Goal: Transaction & Acquisition: Book appointment/travel/reservation

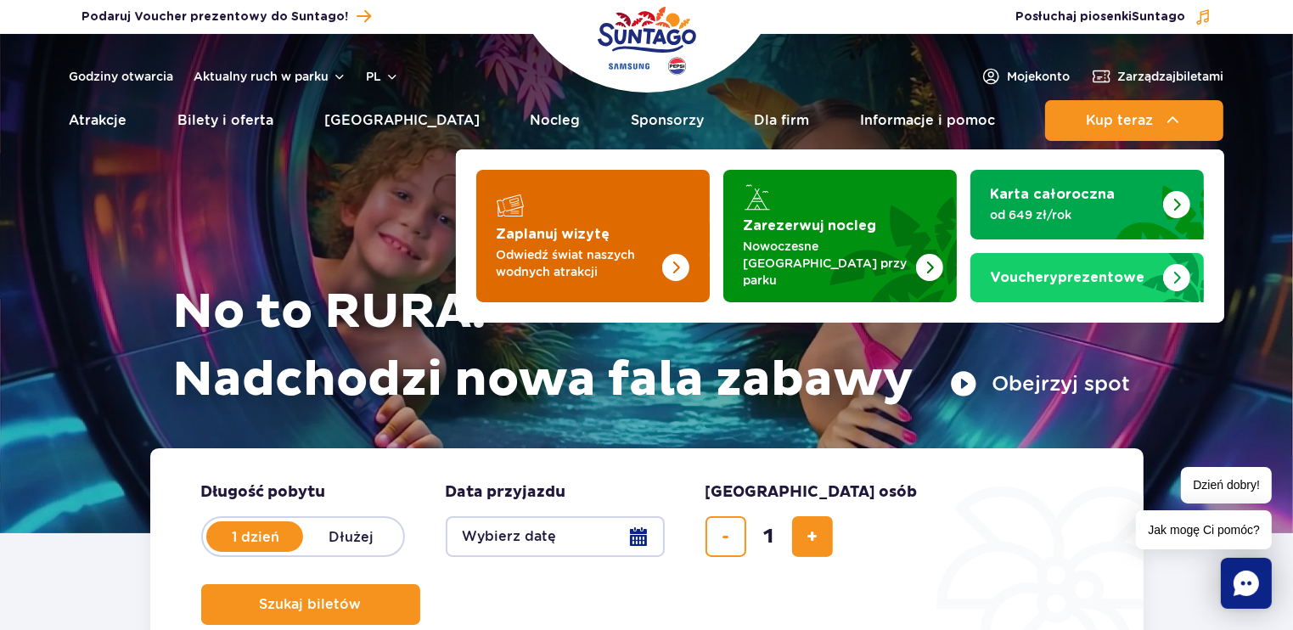
click at [510, 262] on p "Odwiedź świat naszych wodnych atrakcji" at bounding box center [580, 263] width 166 height 34
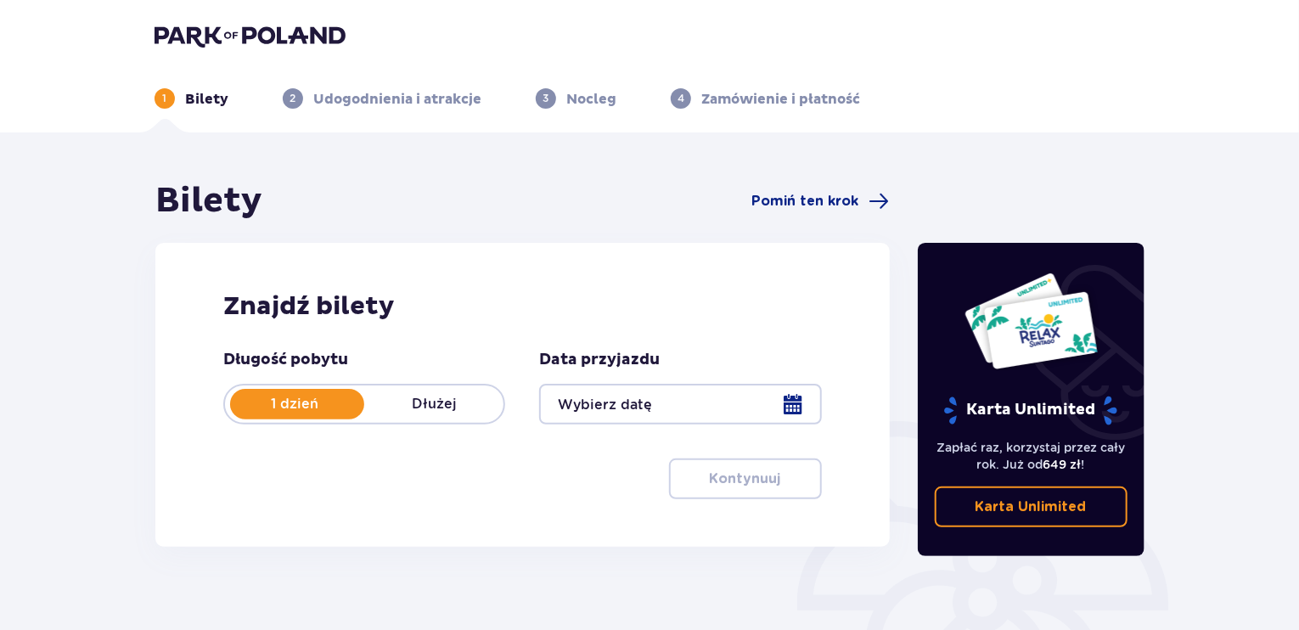
click at [771, 402] on div at bounding box center [680, 404] width 282 height 41
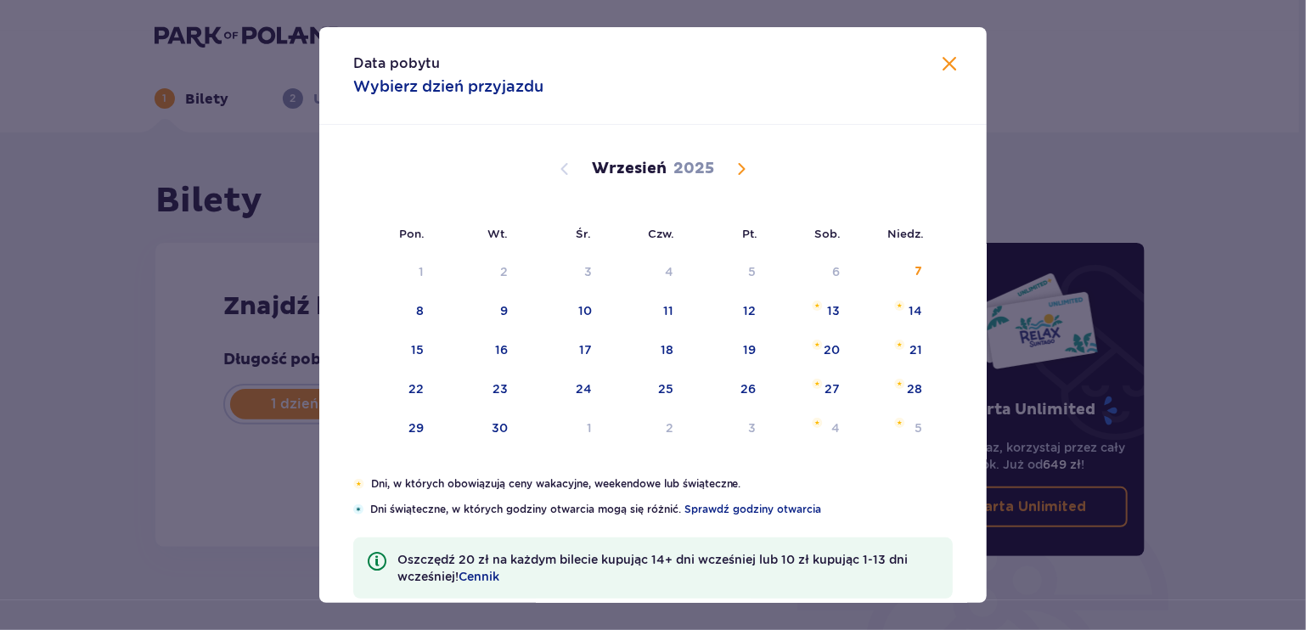
click at [731, 171] on span "Calendar" at bounding box center [741, 169] width 20 height 20
click at [731, 163] on span "Calendar" at bounding box center [741, 169] width 20 height 20
click at [731, 162] on span "Calendar" at bounding box center [741, 169] width 20 height 20
click at [733, 166] on span "Calendar" at bounding box center [741, 169] width 20 height 20
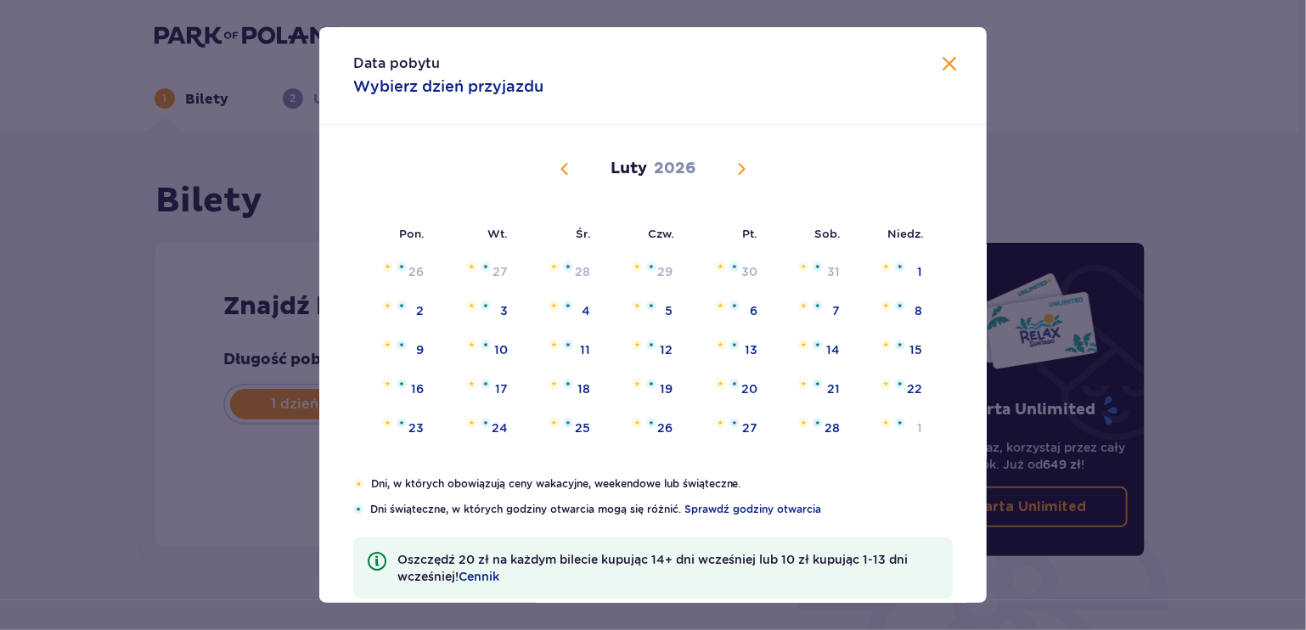
click at [733, 163] on span "Calendar" at bounding box center [741, 169] width 20 height 20
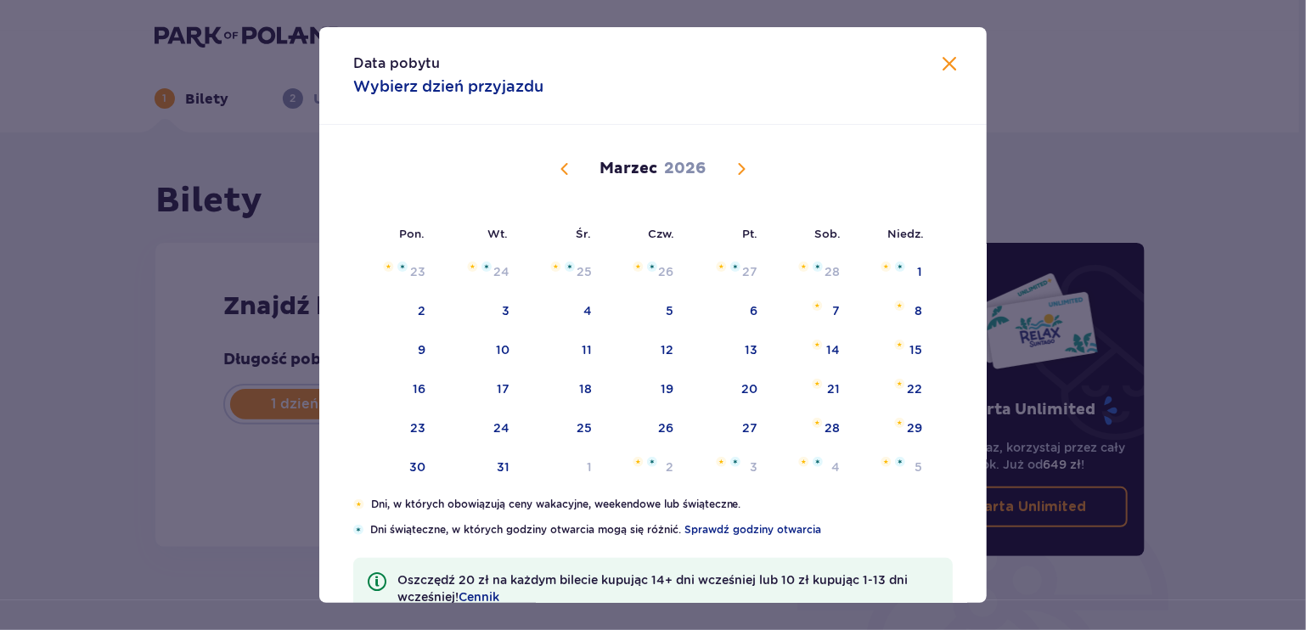
click at [562, 167] on span "Calendar" at bounding box center [564, 169] width 20 height 20
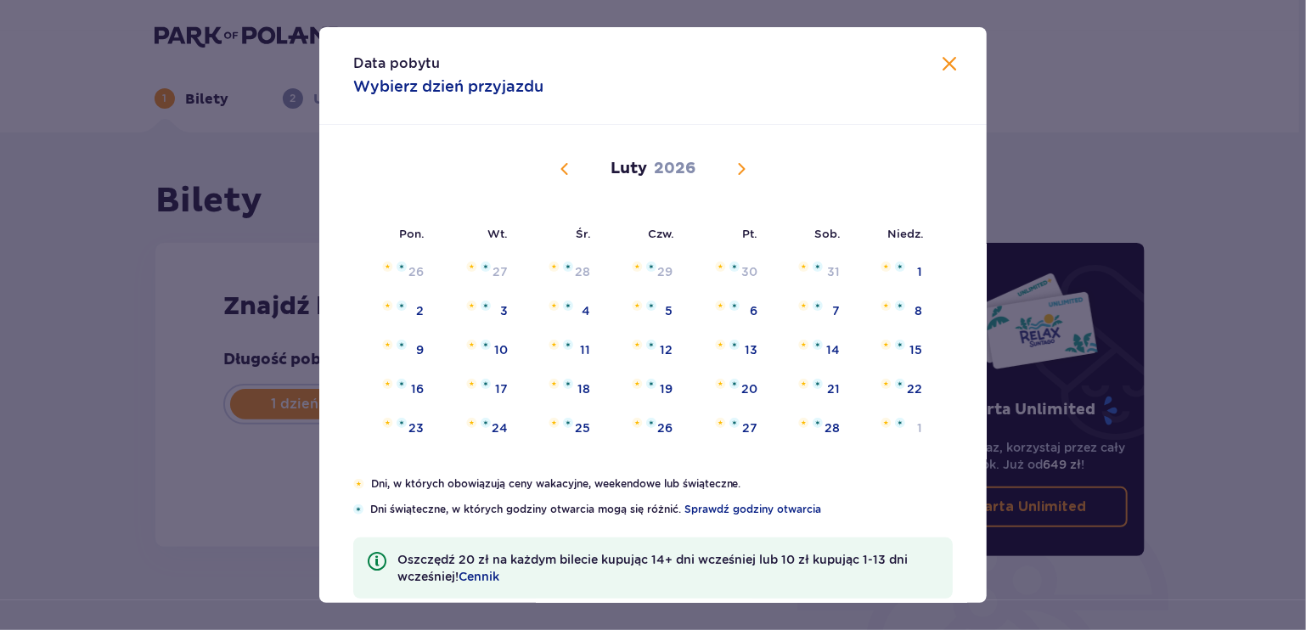
click at [562, 167] on span "Calendar" at bounding box center [564, 169] width 20 height 20
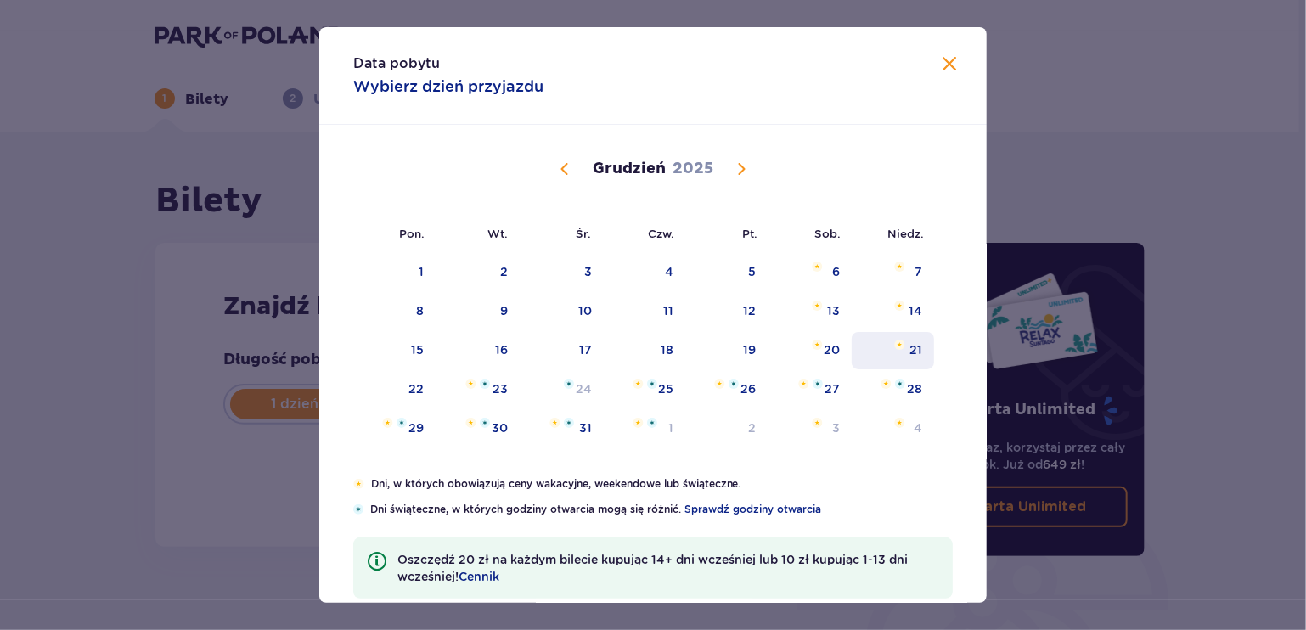
click at [896, 360] on div "21" at bounding box center [892, 350] width 82 height 37
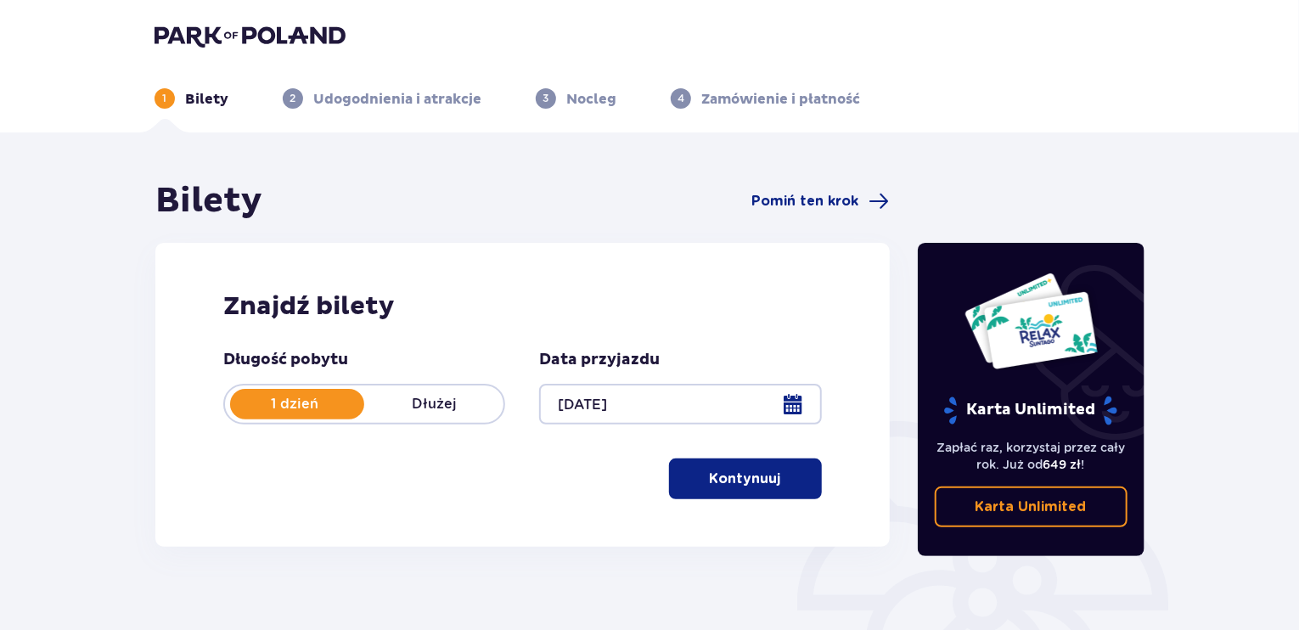
click at [791, 396] on div at bounding box center [680, 404] width 282 height 41
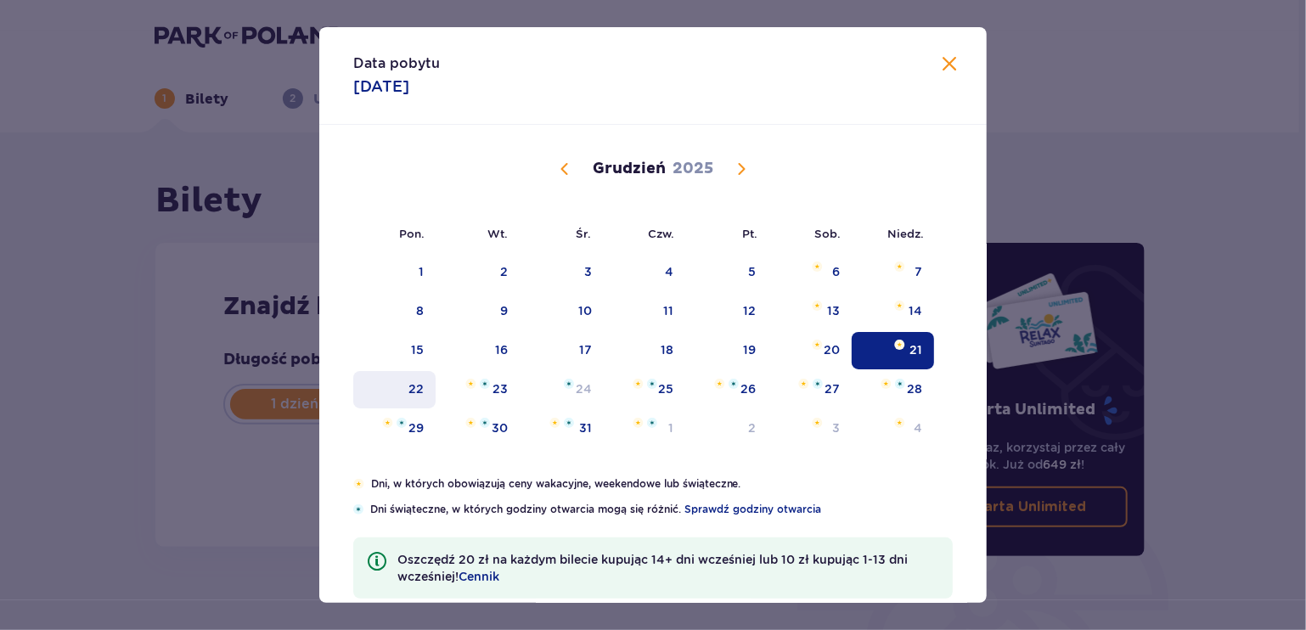
click at [408, 390] on div "22" at bounding box center [415, 388] width 15 height 17
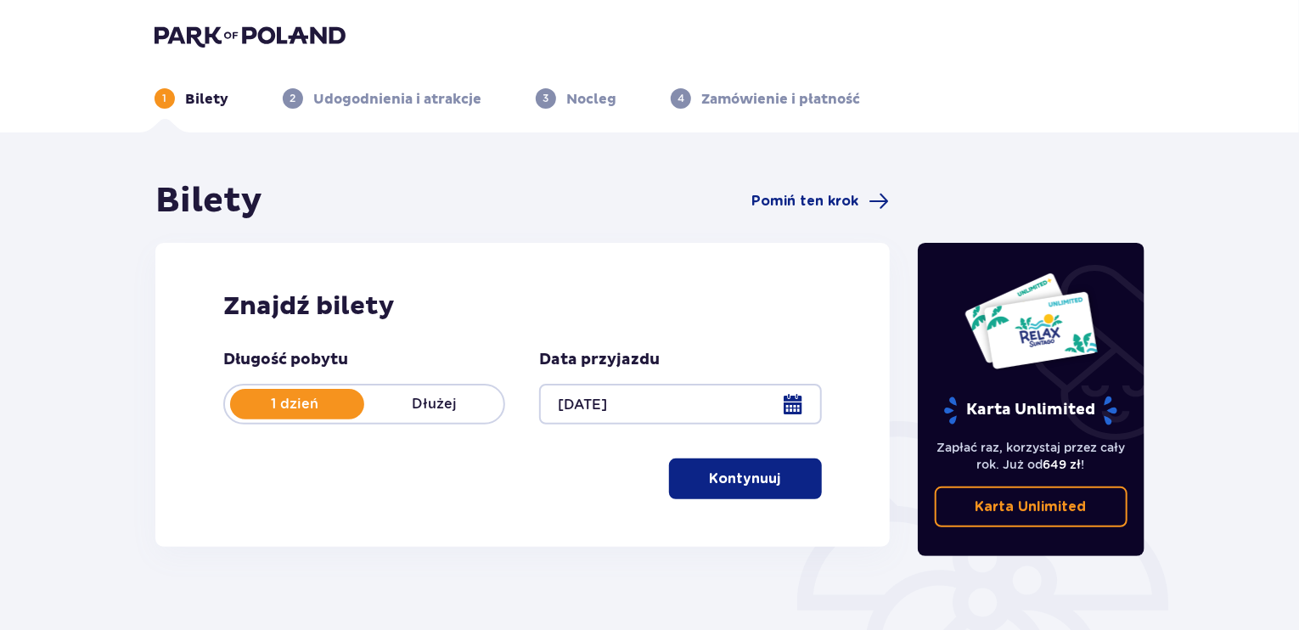
click at [672, 466] on div "Długość pobytu 1 dzień Dłużej Data przyjazdu 22.12.25 Kontynuuj" at bounding box center [522, 424] width 598 height 149
click at [772, 476] on button "Kontynuuj" at bounding box center [745, 478] width 153 height 41
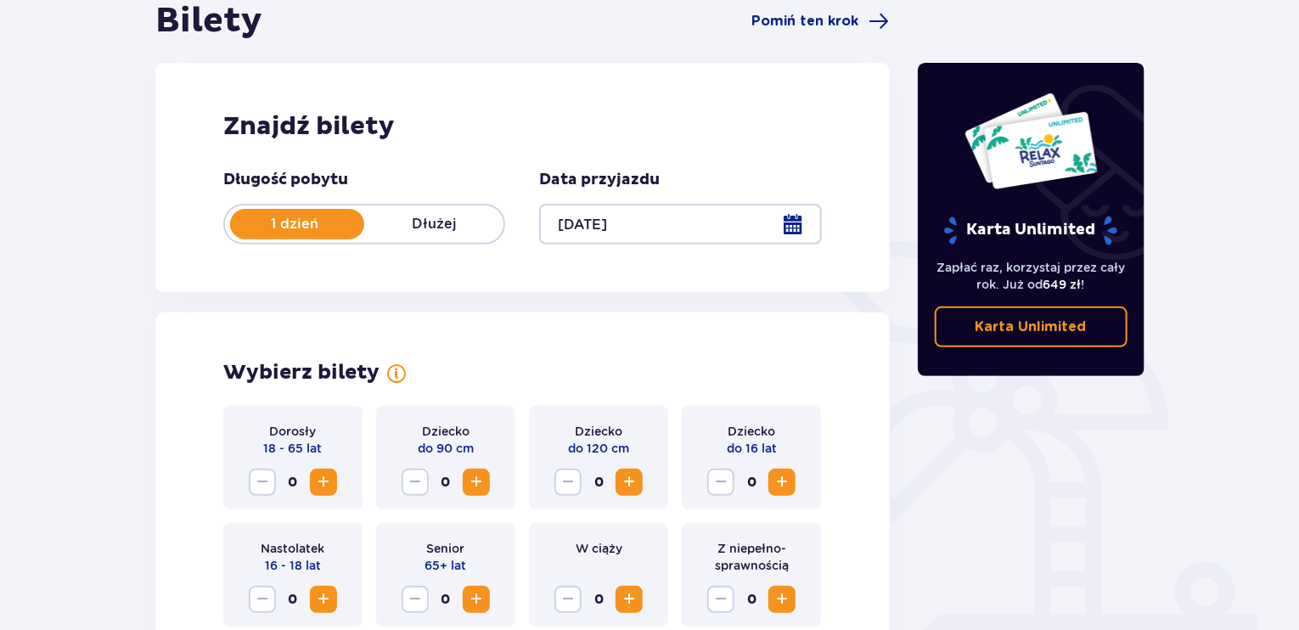
scroll to position [217, 0]
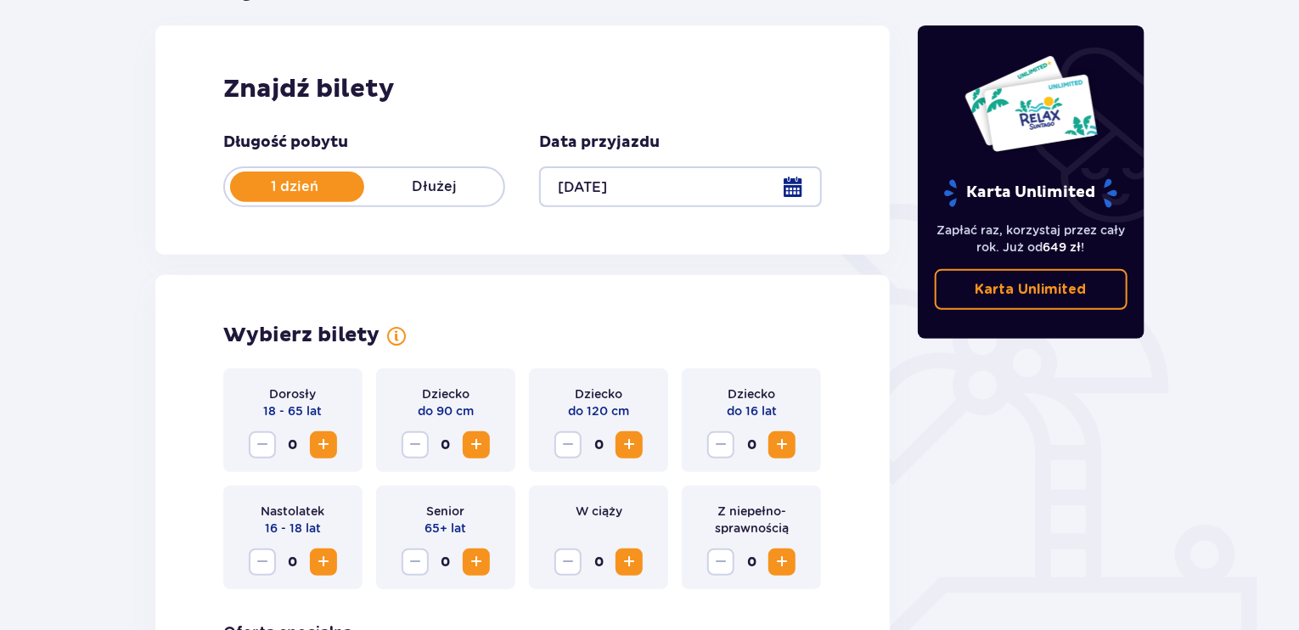
click at [790, 178] on div at bounding box center [680, 186] width 282 height 41
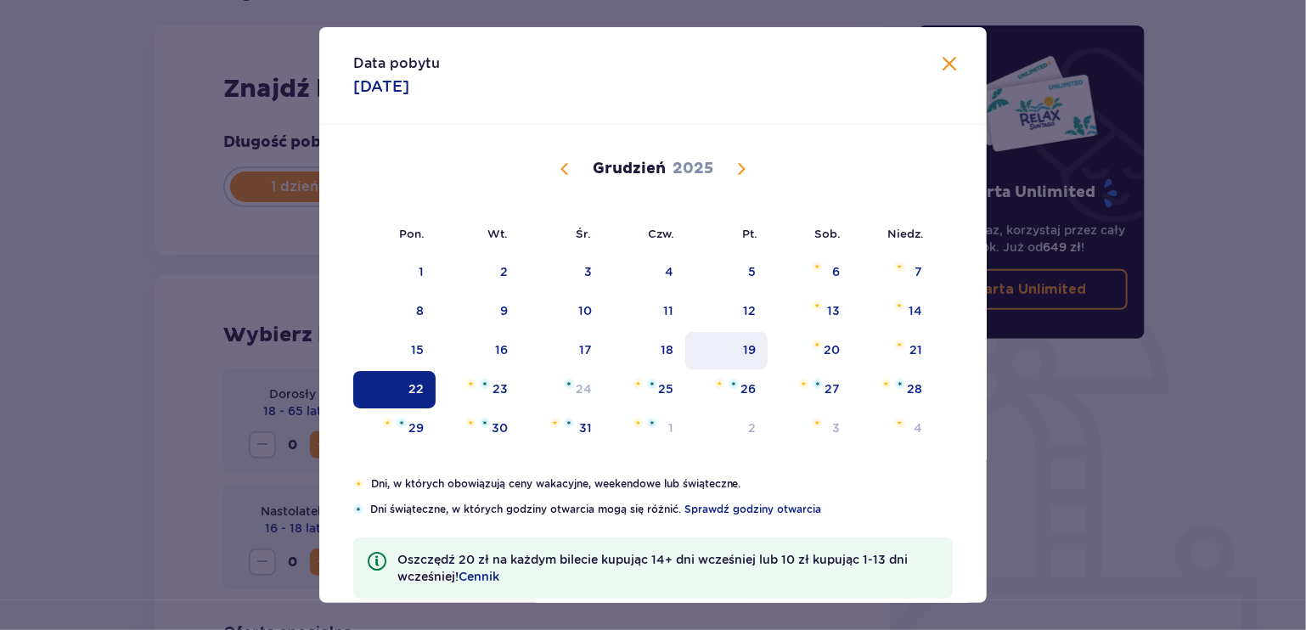
click at [743, 351] on div "19" at bounding box center [749, 349] width 13 height 17
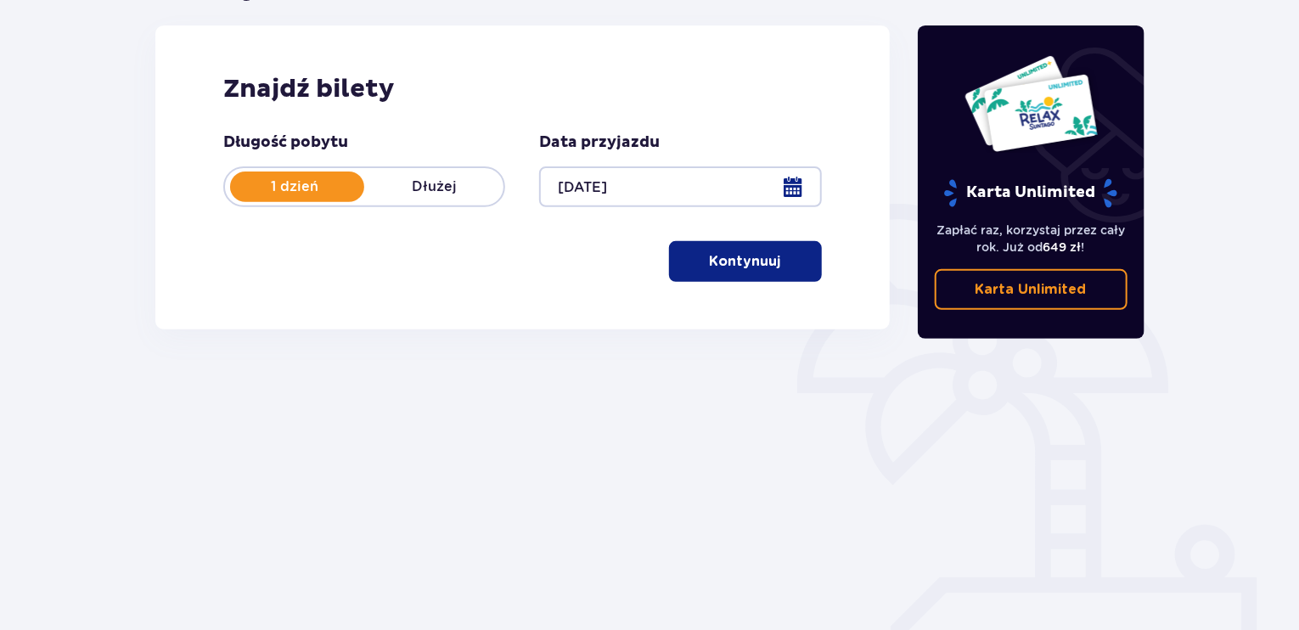
click at [784, 272] on button "Kontynuuj" at bounding box center [745, 261] width 153 height 41
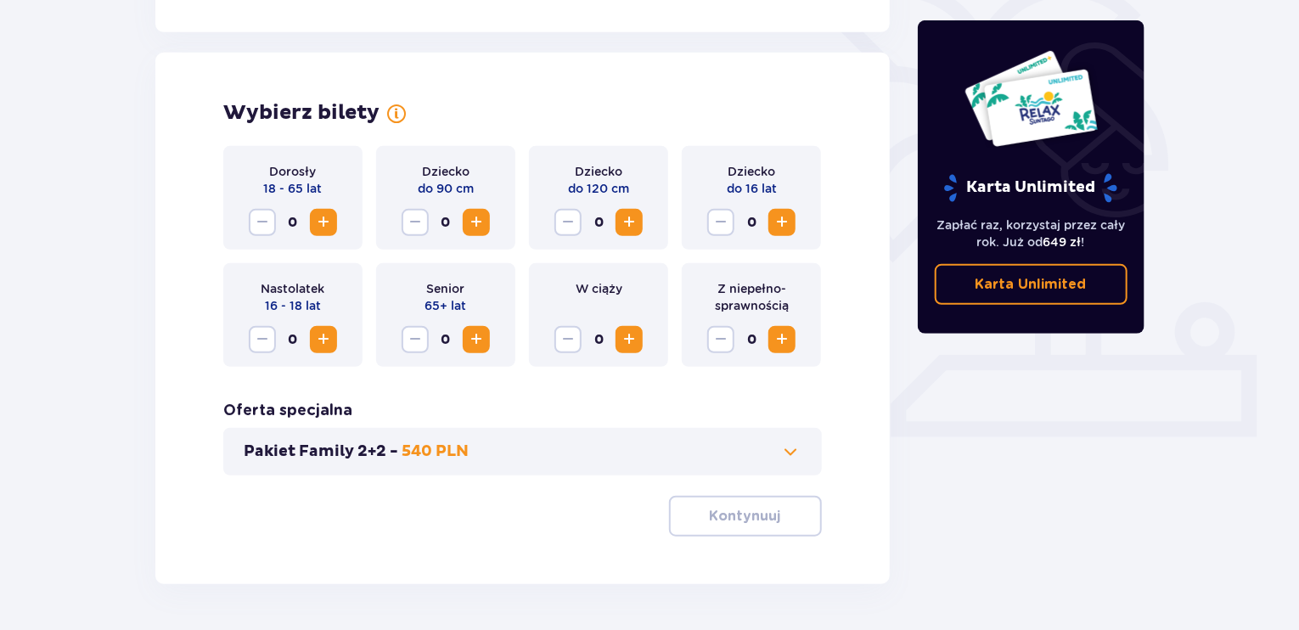
scroll to position [472, 0]
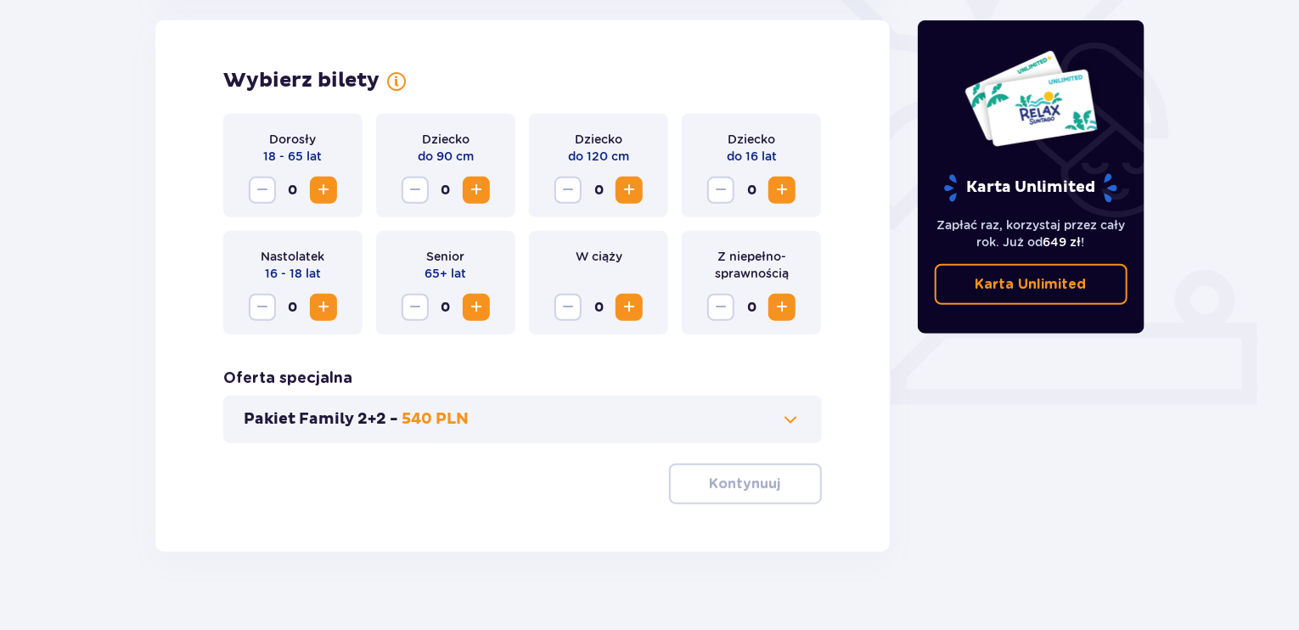
click at [438, 429] on p "540 PLN" at bounding box center [435, 419] width 67 height 20
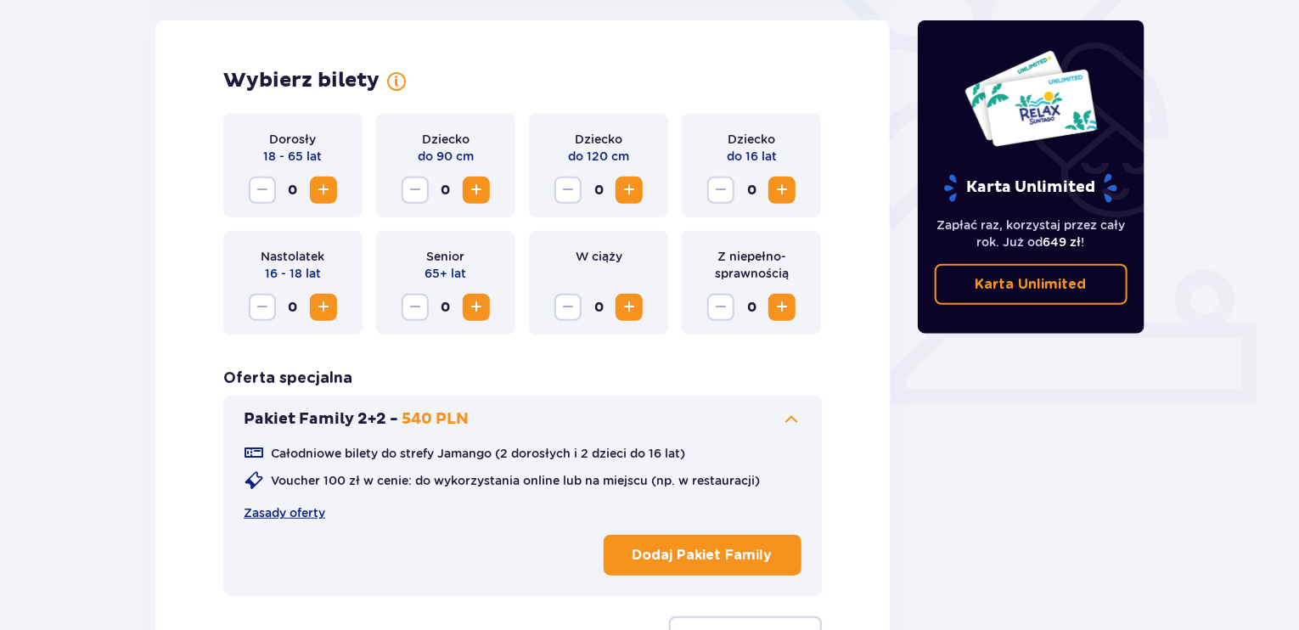
click at [321, 184] on span "Increase" at bounding box center [323, 190] width 20 height 20
drag, startPoint x: 783, startPoint y: 191, endPoint x: 770, endPoint y: 188, distance: 13.2
click at [784, 188] on span "Increase" at bounding box center [782, 190] width 20 height 20
click at [627, 189] on span "Increase" at bounding box center [629, 190] width 20 height 20
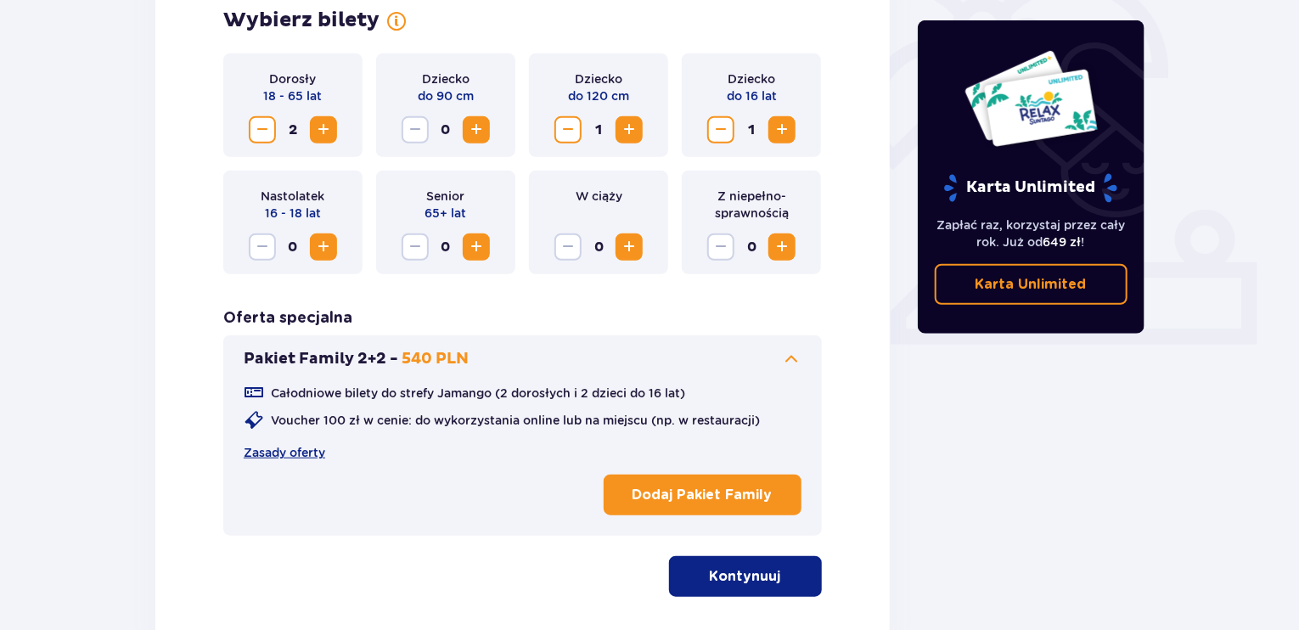
scroll to position [642, 0]
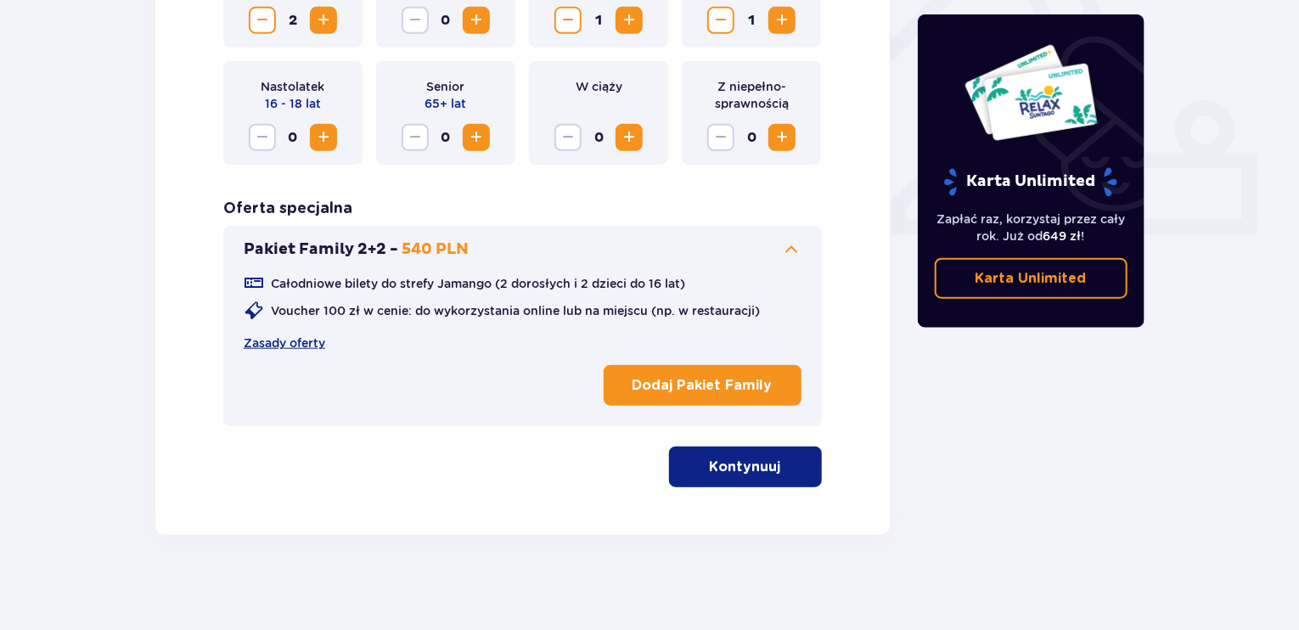
click at [737, 451] on button "Kontynuuj" at bounding box center [745, 467] width 153 height 41
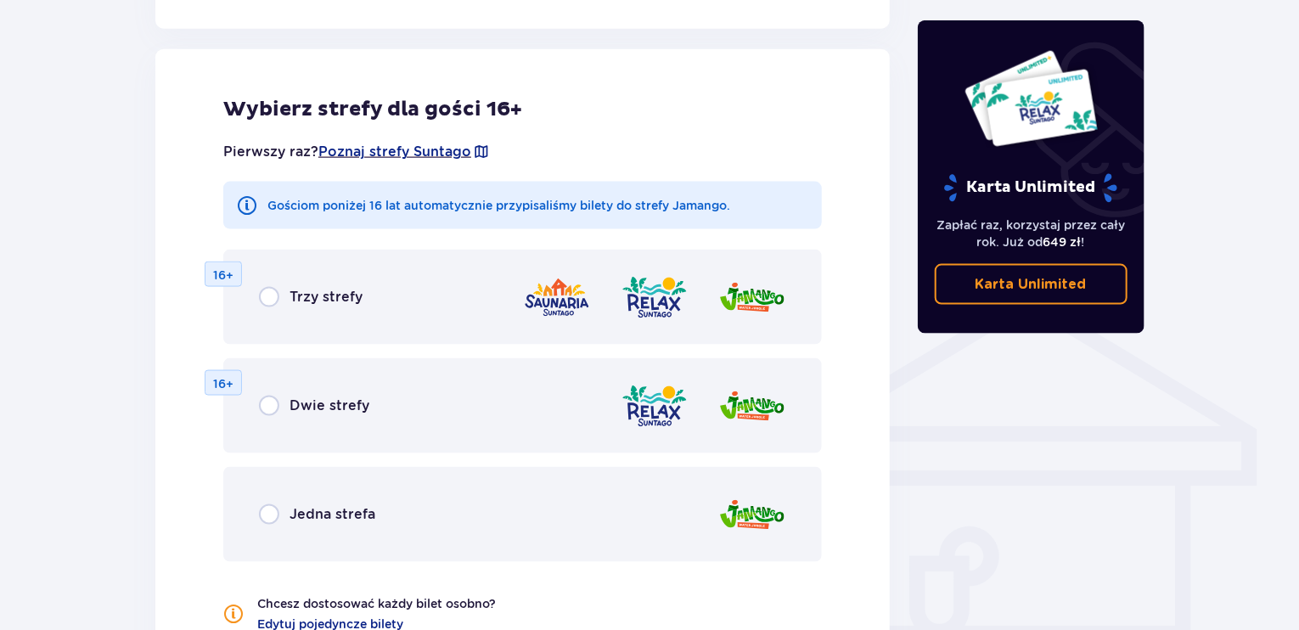
scroll to position [1095, 0]
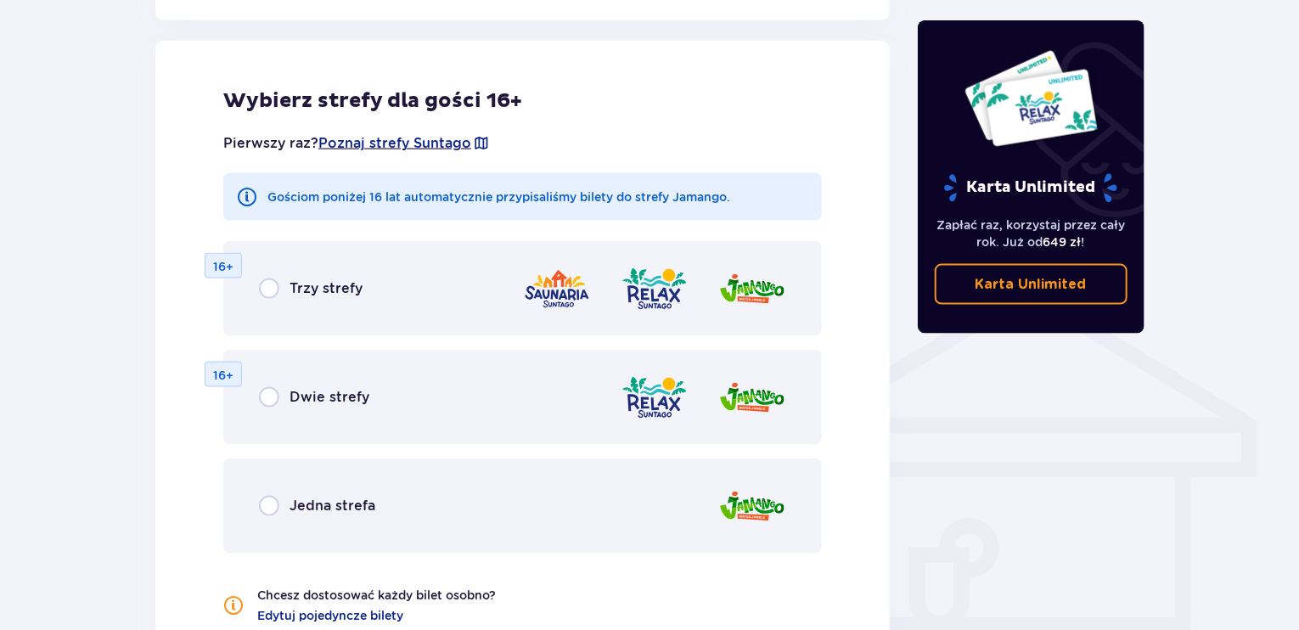
click at [261, 519] on div "Jedna strefa" at bounding box center [522, 505] width 598 height 95
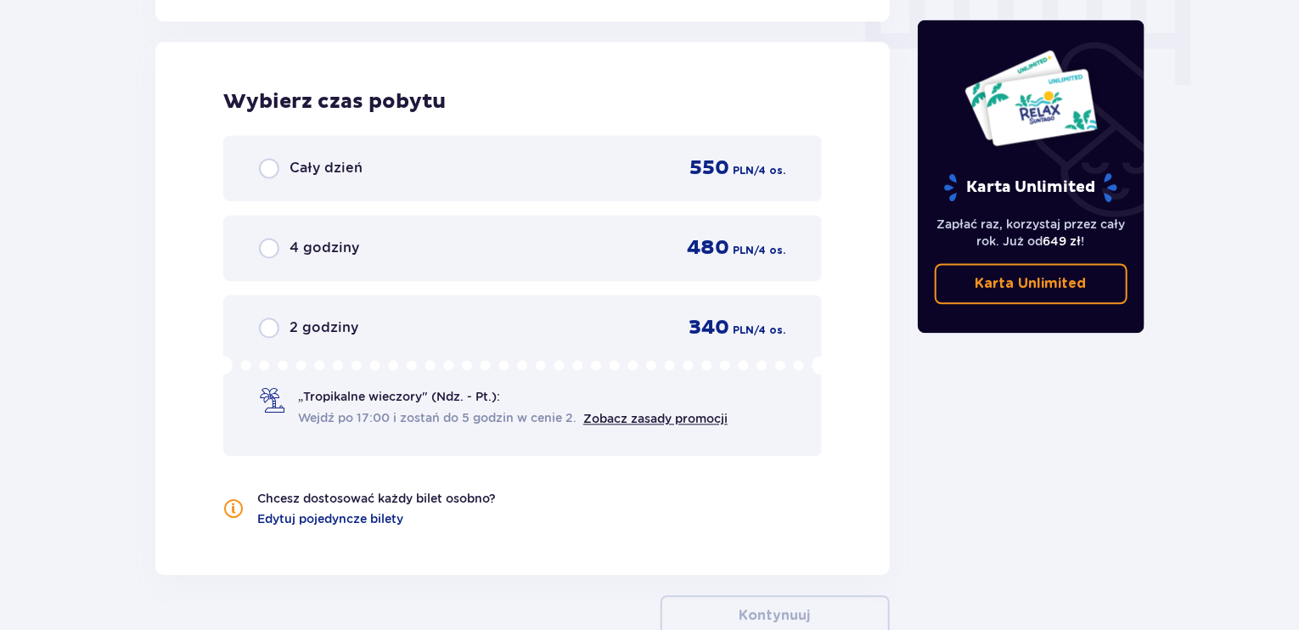
scroll to position [1747, 0]
click at [279, 337] on div "2 godziny 340 PLN / 4 os. „Tropikalne wieczory" (Ndz. - Pt.): Wejdź po 17:00 i …" at bounding box center [522, 374] width 598 height 161
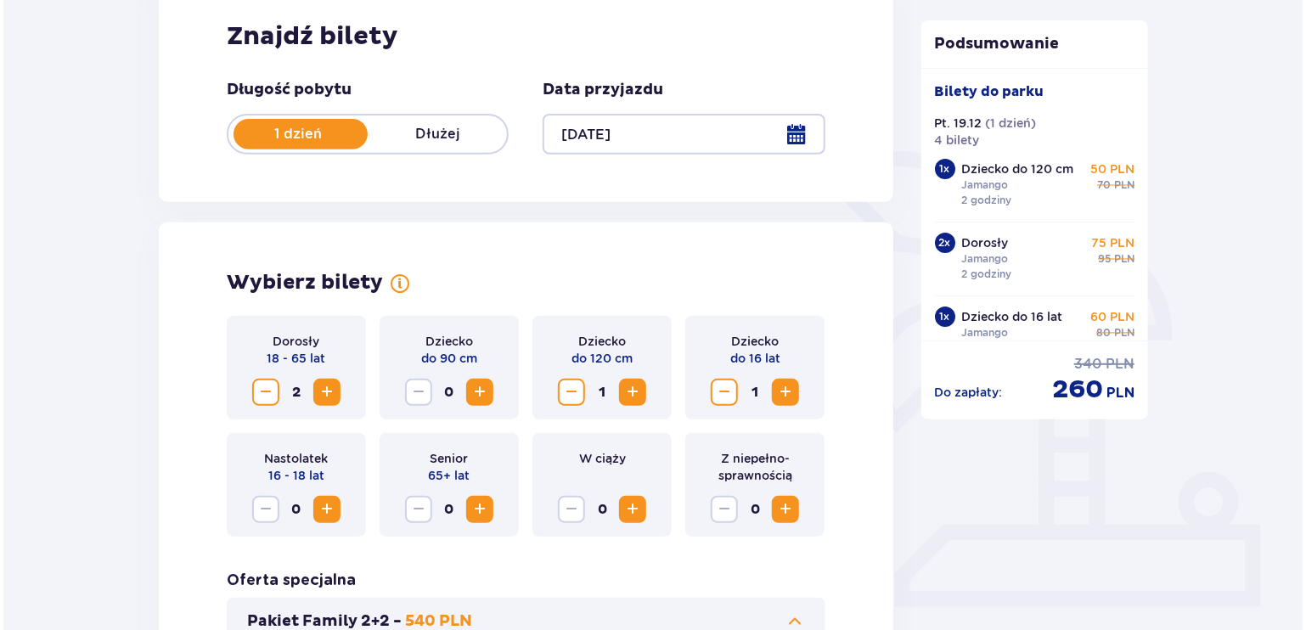
scroll to position [79, 0]
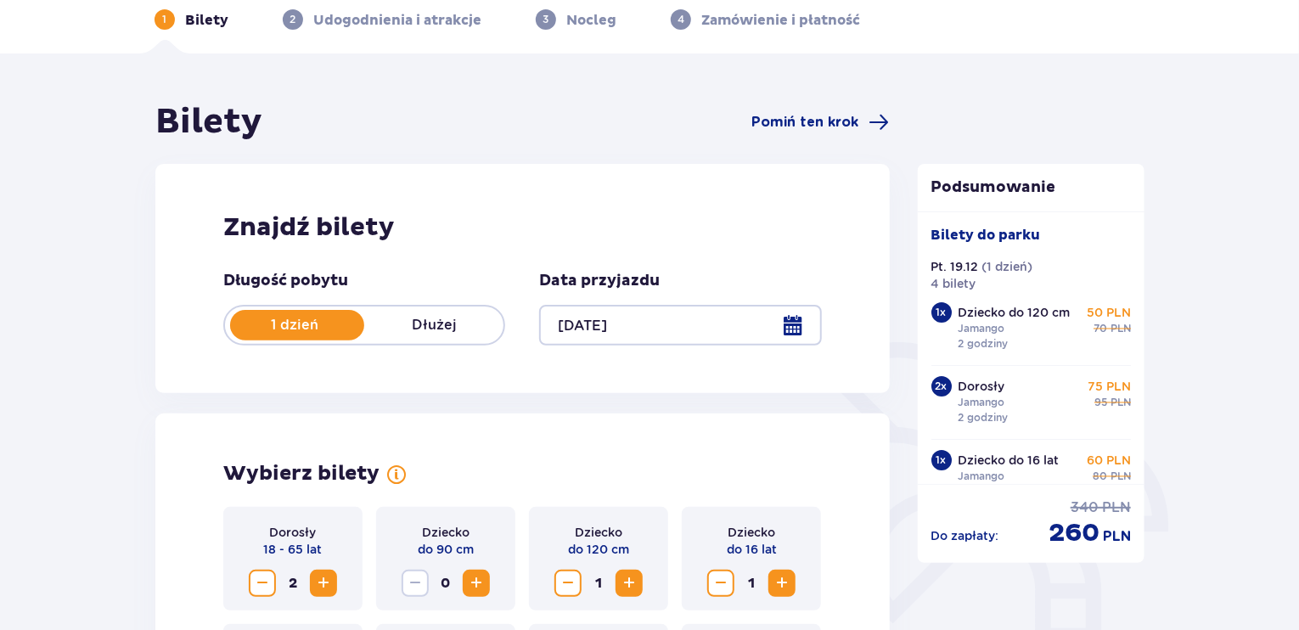
click at [605, 323] on div at bounding box center [680, 325] width 282 height 41
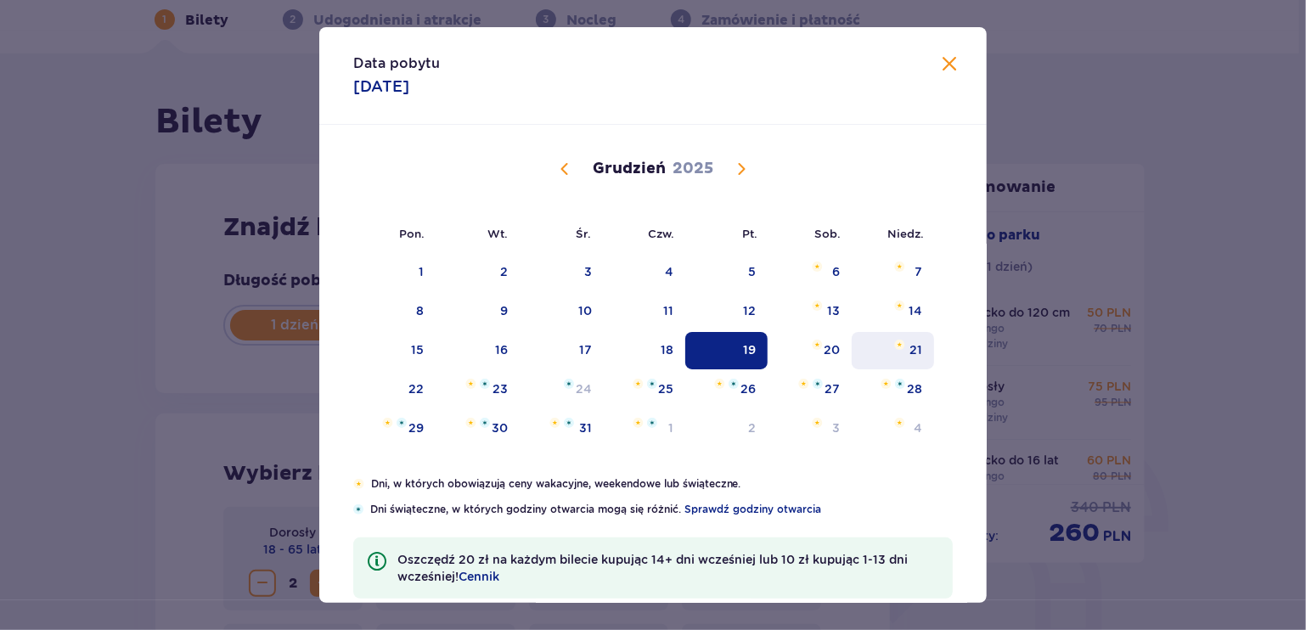
click at [884, 340] on div "21" at bounding box center [892, 350] width 82 height 37
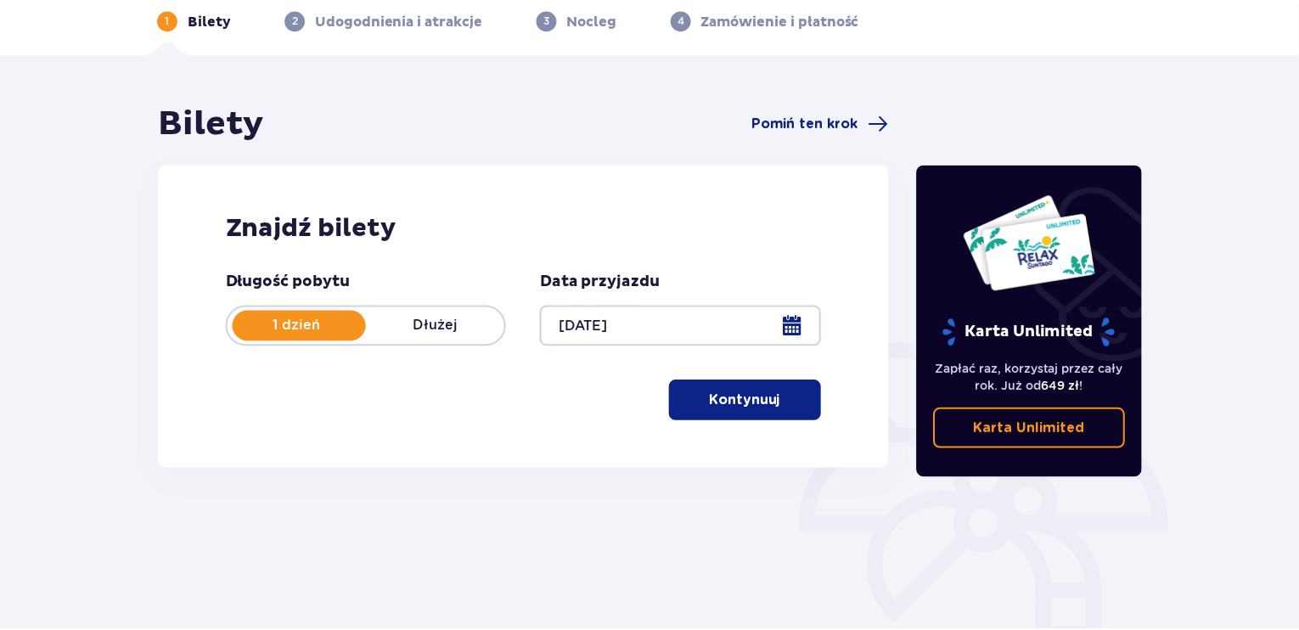
scroll to position [61, 0]
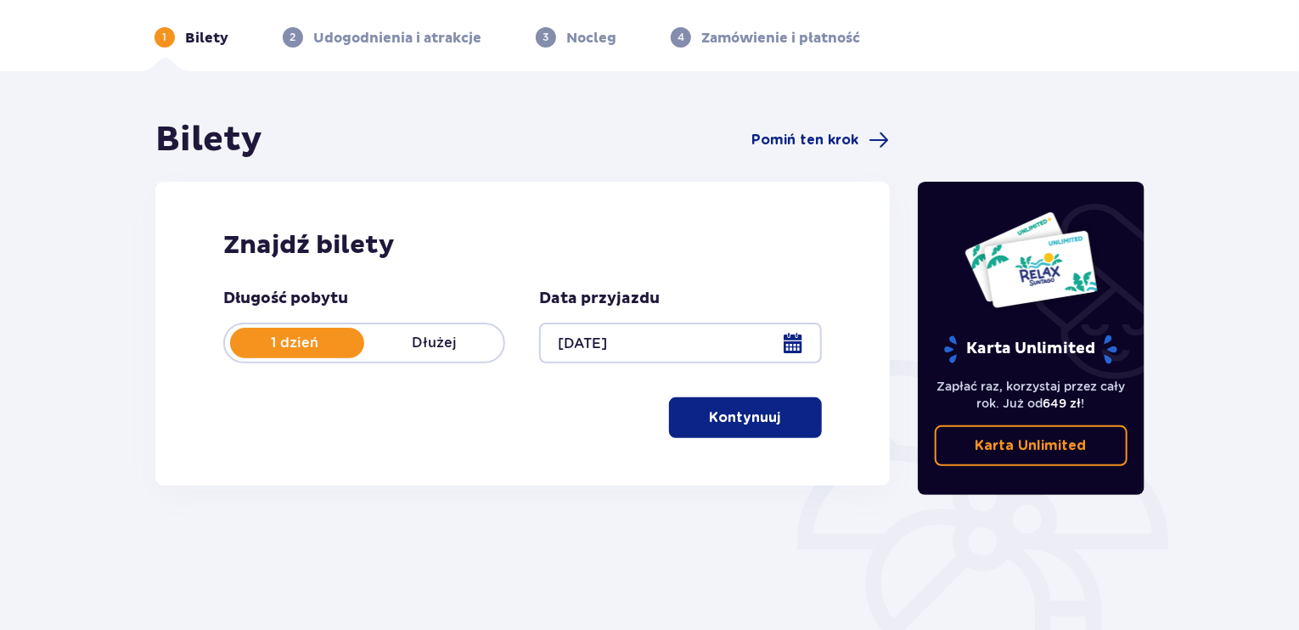
click at [781, 415] on span "button" at bounding box center [784, 417] width 20 height 20
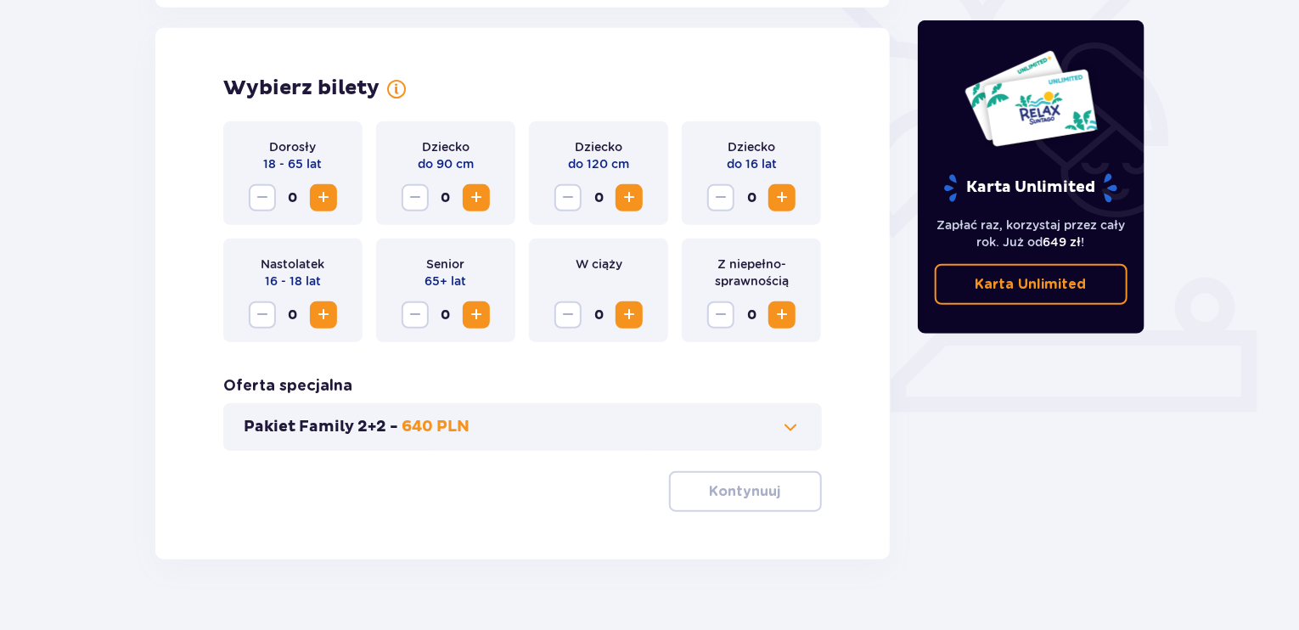
scroll to position [472, 0]
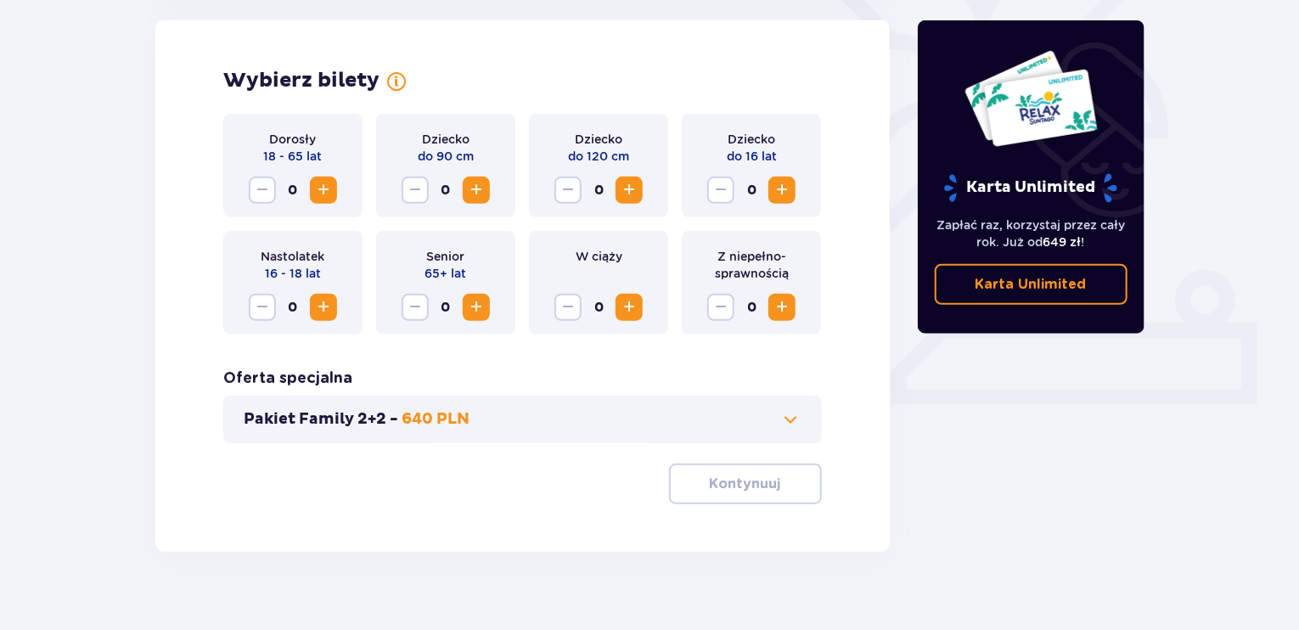
click at [325, 195] on span "Increase" at bounding box center [323, 190] width 20 height 20
click at [624, 188] on span "Increase" at bounding box center [629, 190] width 20 height 20
drag, startPoint x: 797, startPoint y: 185, endPoint x: 775, endPoint y: 222, distance: 43.4
click at [798, 184] on div "Dziecko do 16 lat 0" at bounding box center [751, 166] width 139 height 104
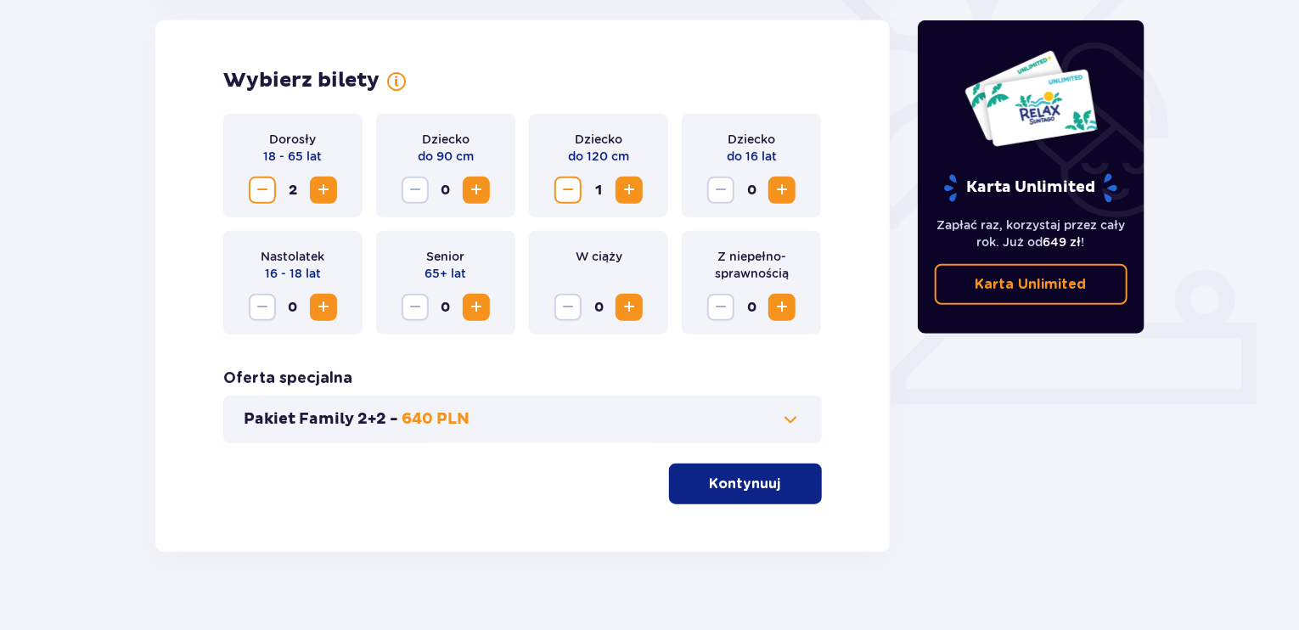
click at [778, 173] on div "Dziecko do 16 lat 0" at bounding box center [751, 166] width 139 height 104
click at [781, 184] on span "Increase" at bounding box center [782, 190] width 20 height 20
click at [777, 491] on span "button" at bounding box center [784, 484] width 20 height 20
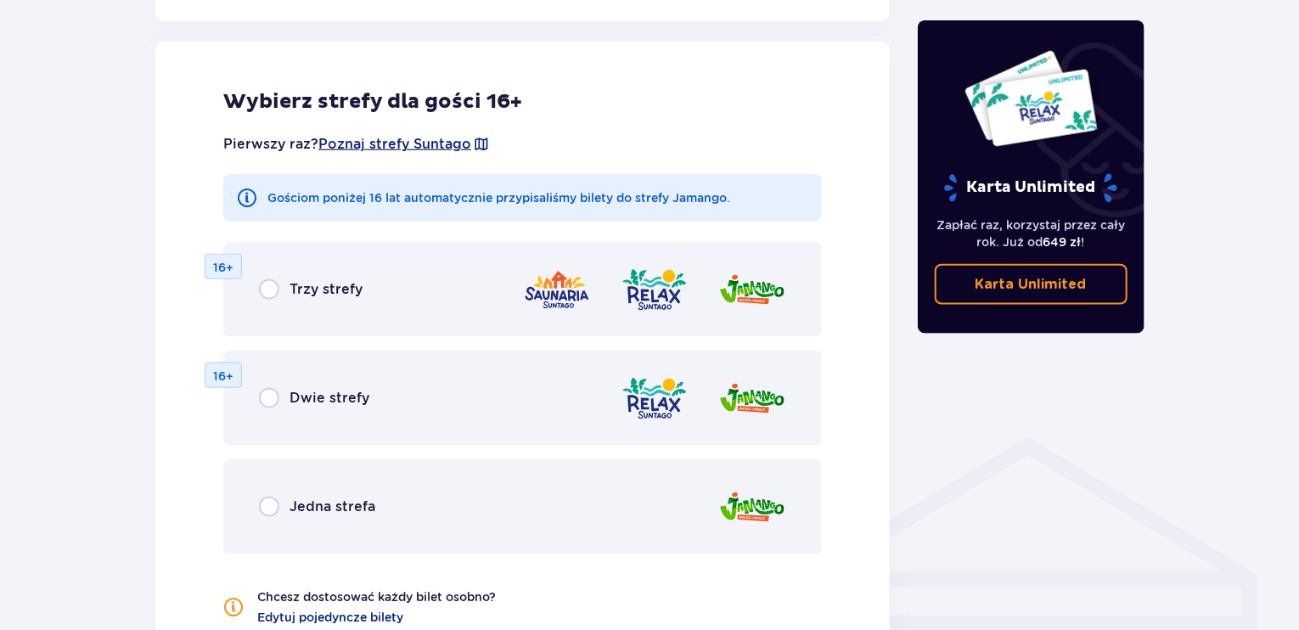
scroll to position [942, 0]
click at [594, 497] on div "Jedna strefa" at bounding box center [522, 505] width 598 height 95
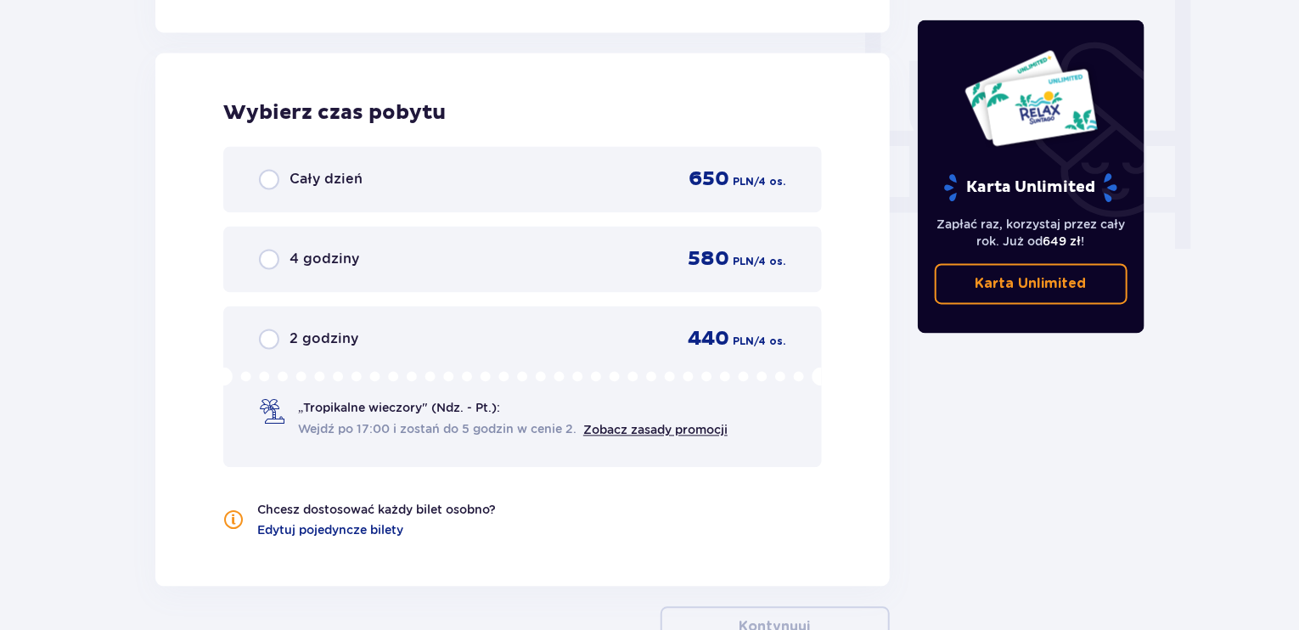
scroll to position [1594, 0]
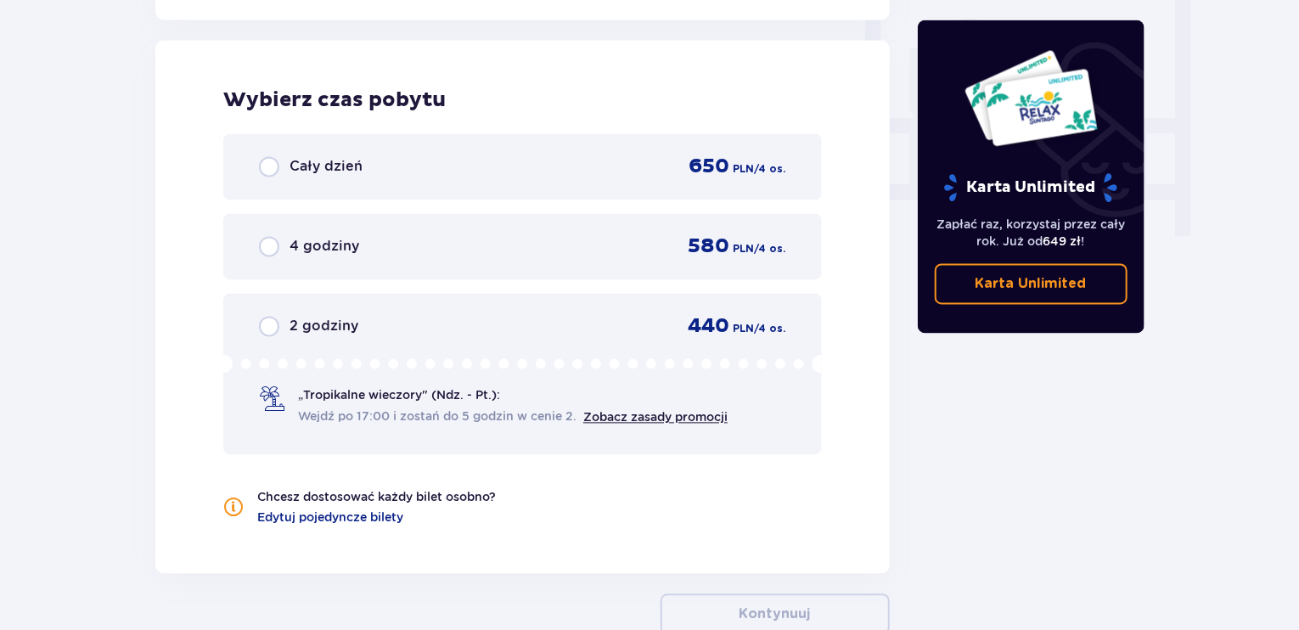
click at [292, 317] on p "2 godziny" at bounding box center [323, 326] width 69 height 19
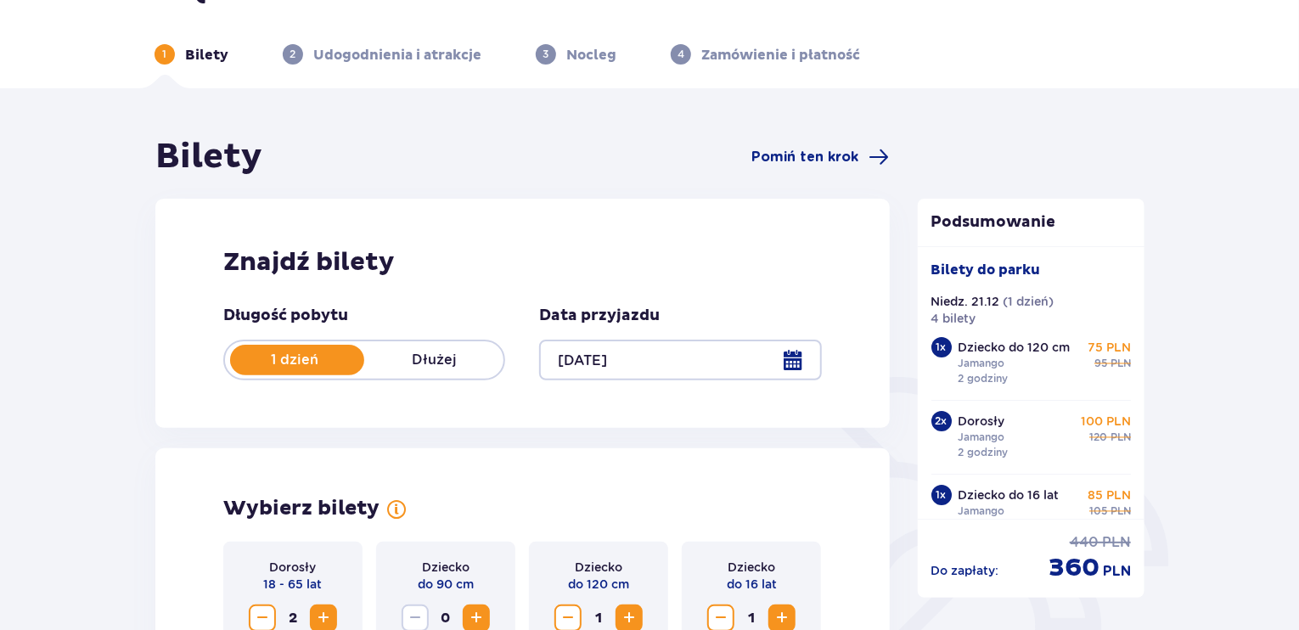
scroll to position [11, 0]
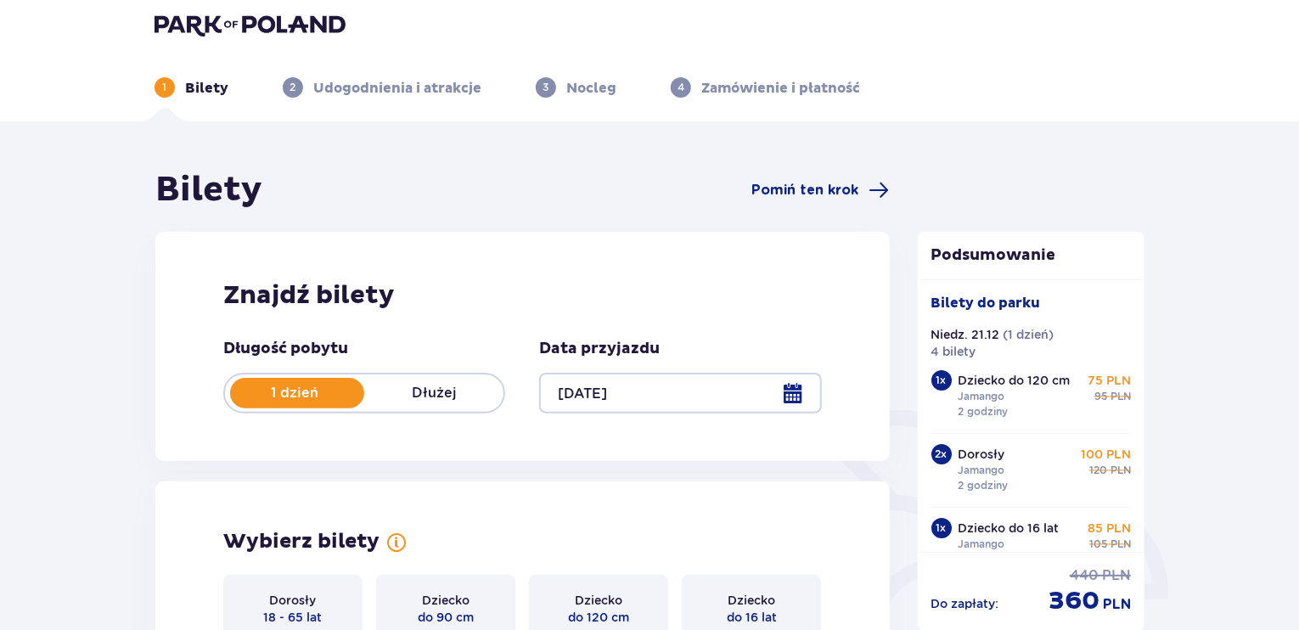
click at [699, 398] on div at bounding box center [680, 393] width 282 height 41
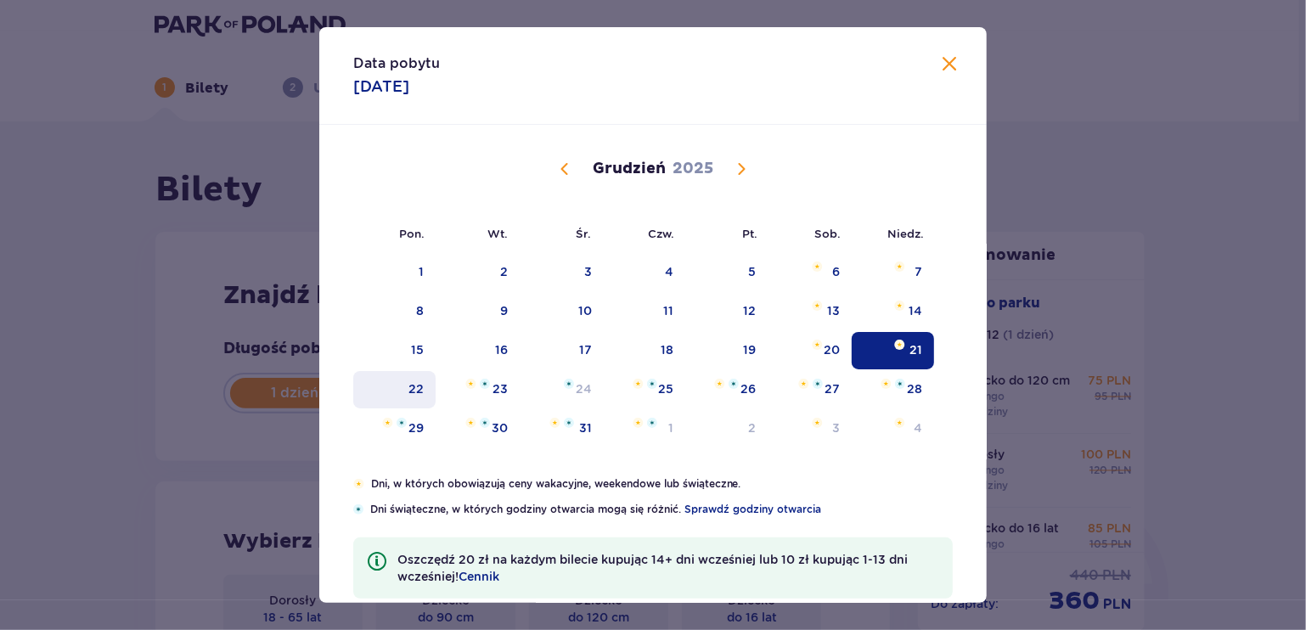
click at [413, 388] on div "22" at bounding box center [415, 388] width 15 height 17
type input "22.12.25"
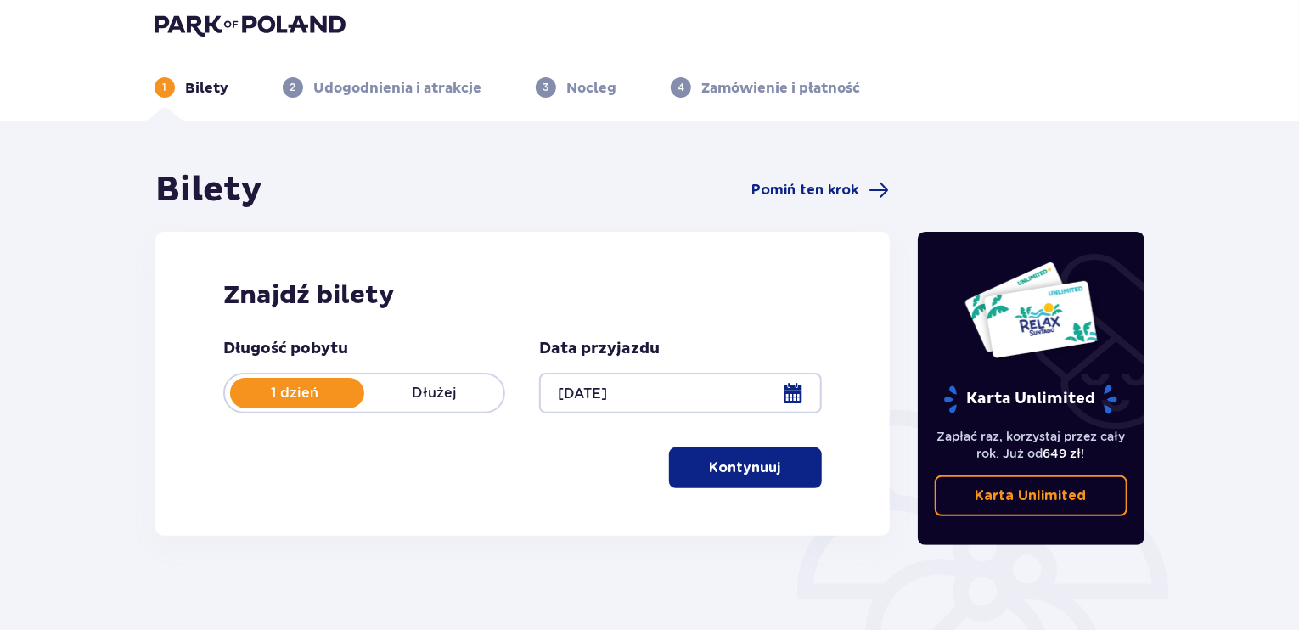
click at [724, 472] on p "Kontynuuj" at bounding box center [745, 467] width 71 height 19
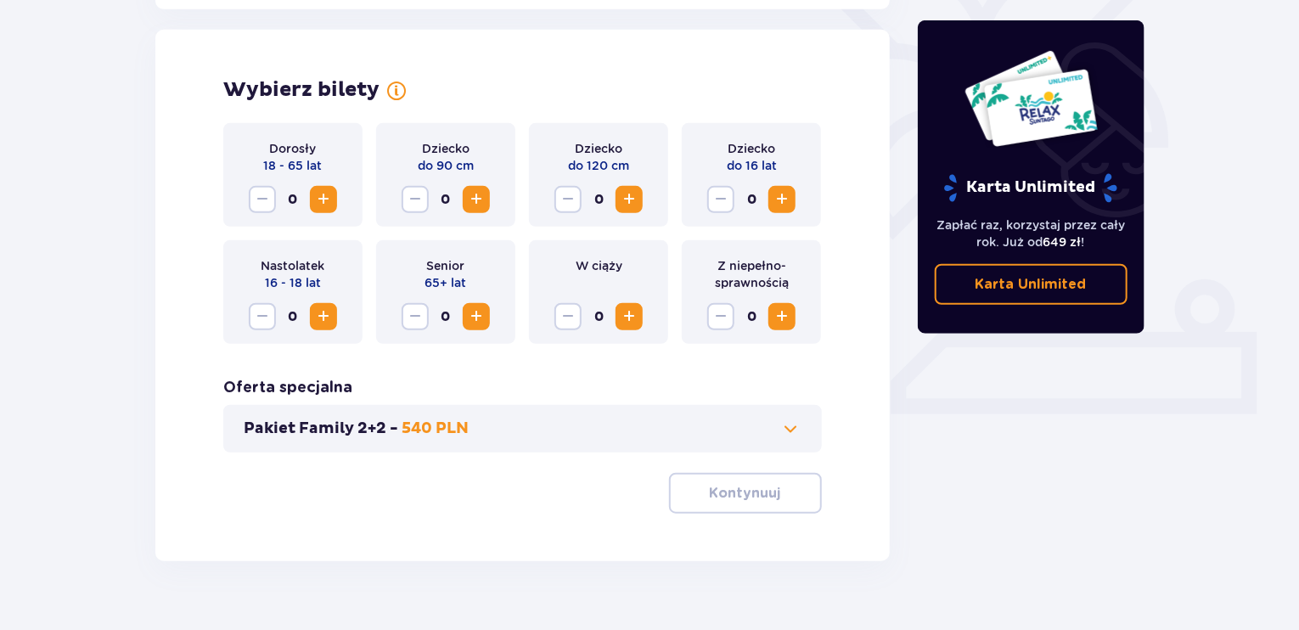
scroll to position [472, 0]
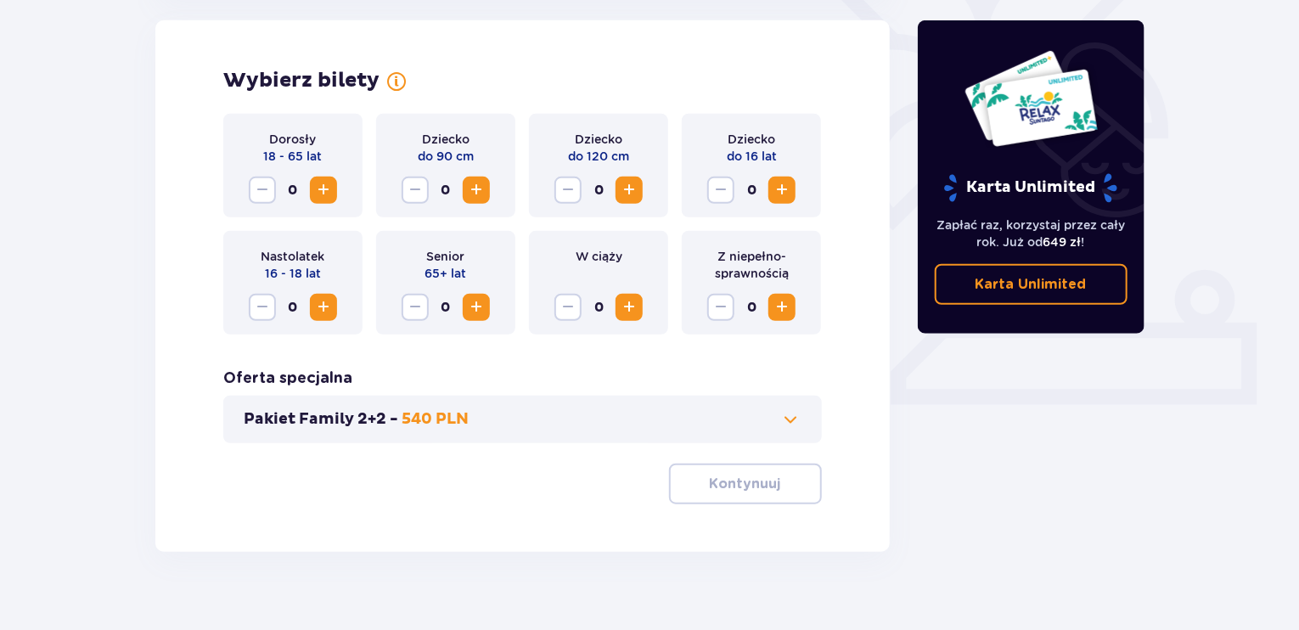
click at [340, 193] on div "Dorosły 18 - 65 lat 0" at bounding box center [292, 166] width 139 height 104
click at [321, 197] on span "Increase" at bounding box center [323, 190] width 20 height 20
click at [778, 190] on span "Increase" at bounding box center [782, 190] width 20 height 20
click at [634, 188] on span "Increase" at bounding box center [629, 190] width 20 height 20
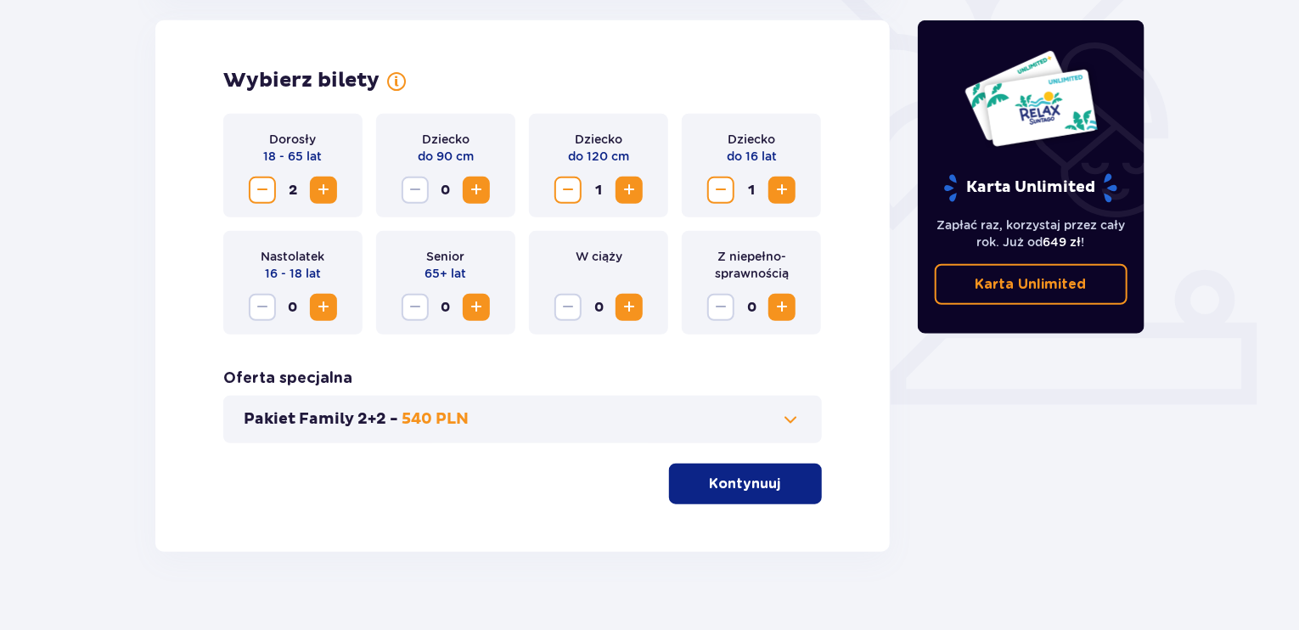
click at [742, 490] on p "Kontynuuj" at bounding box center [745, 484] width 71 height 19
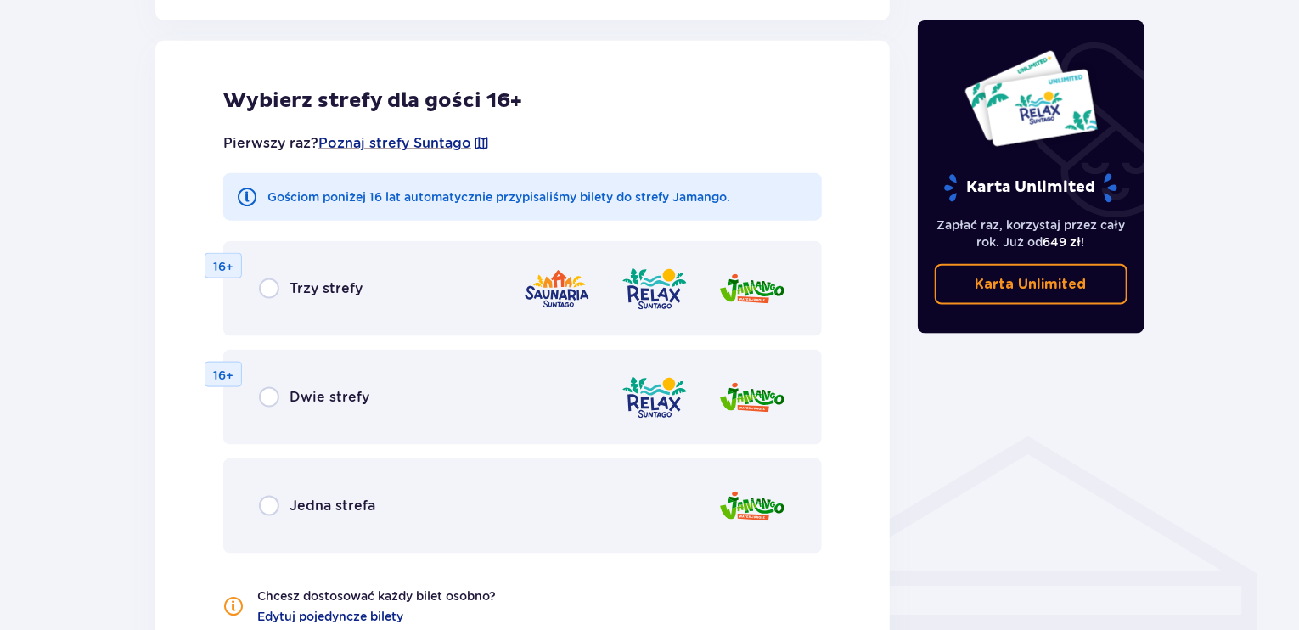
click at [377, 482] on div "Jedna strefa" at bounding box center [522, 505] width 598 height 95
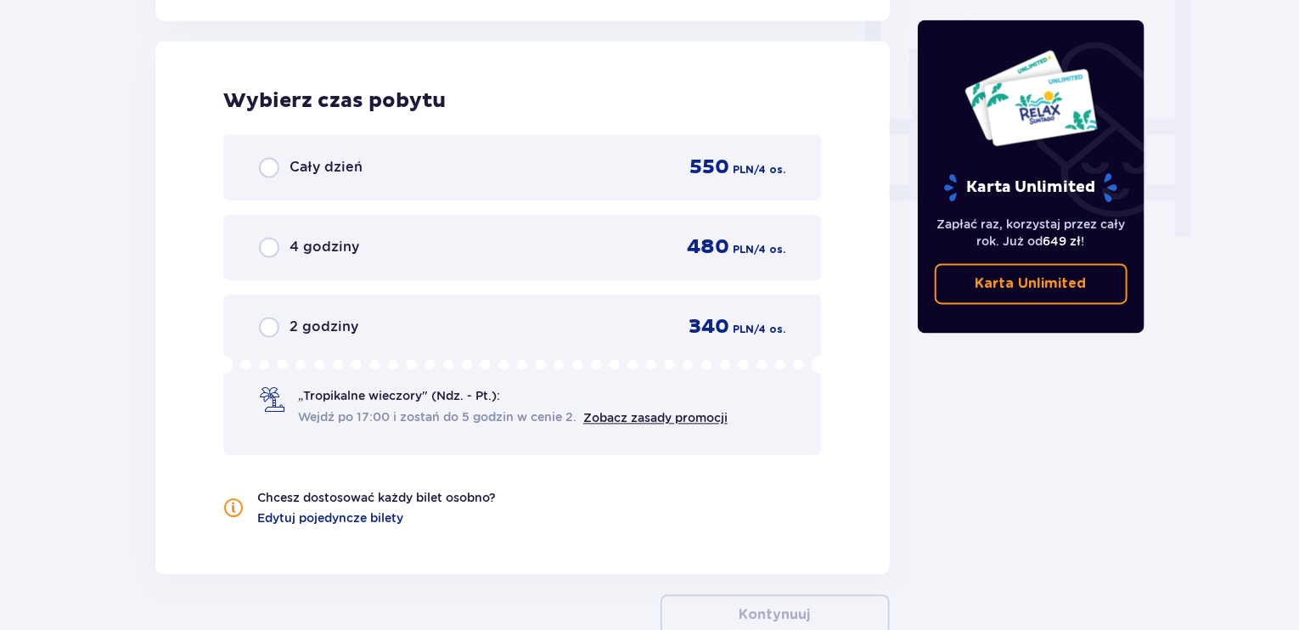
scroll to position [1594, 0]
click at [318, 348] on div "2 godziny 340 PLN / 4 os. „Tropikalne wieczory" (Ndz. - Pt.): Wejdź po 17:00 i …" at bounding box center [522, 374] width 598 height 161
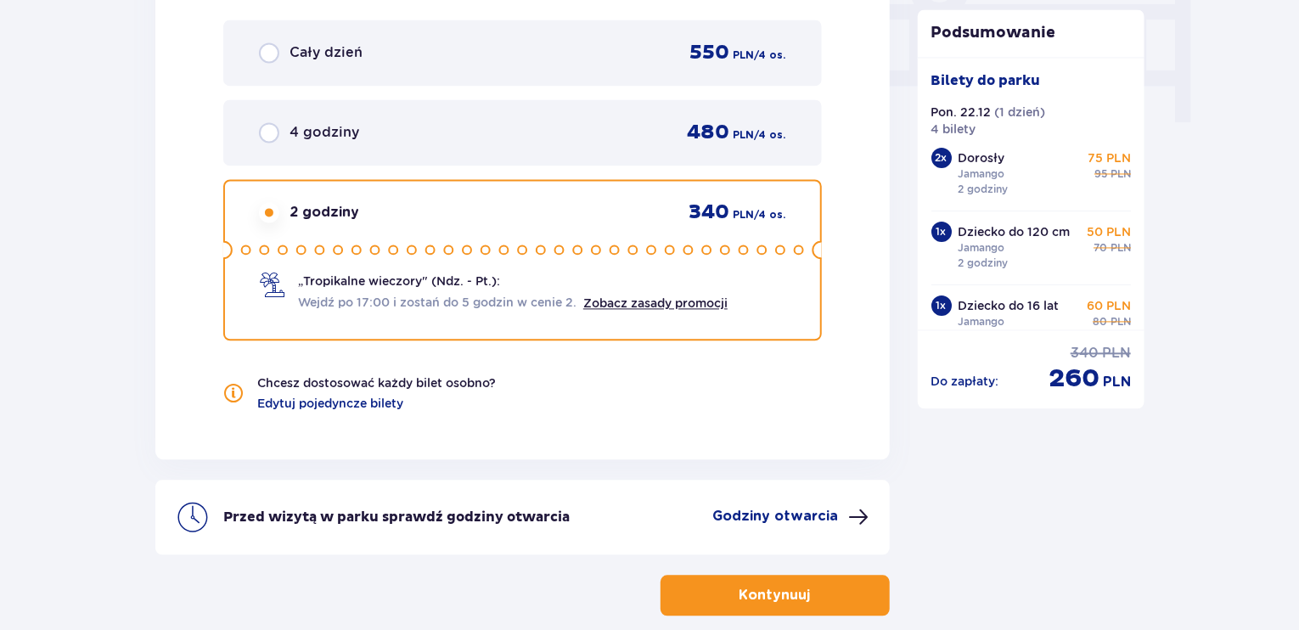
scroll to position [1539, 0]
